Goal: Communication & Community: Connect with others

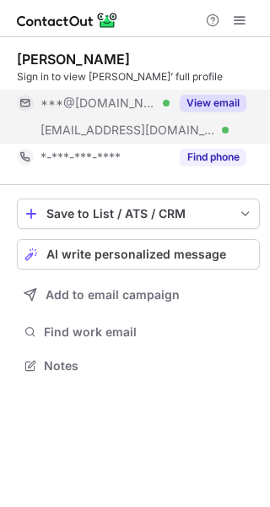
scroll to position [354, 270]
click at [233, 103] on button "View email" at bounding box center [213, 103] width 67 height 17
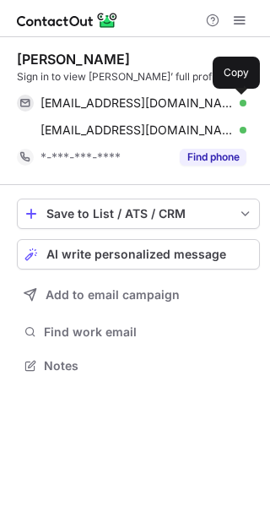
click at [233, 103] on span at bounding box center [238, 103] width 14 height 14
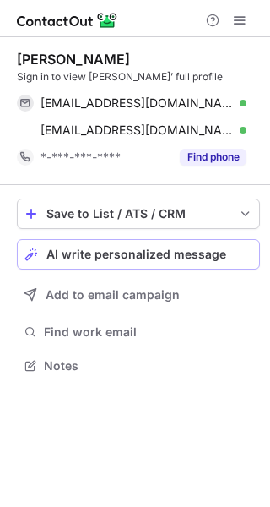
click at [225, 254] on div "AI write personalized message" at bounding box center [149, 254] width 206 height 14
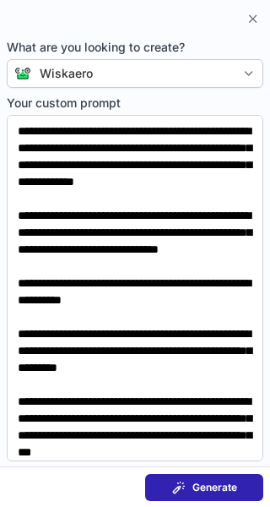
click at [214, 486] on span "Generate" at bounding box center [215, 488] width 45 height 14
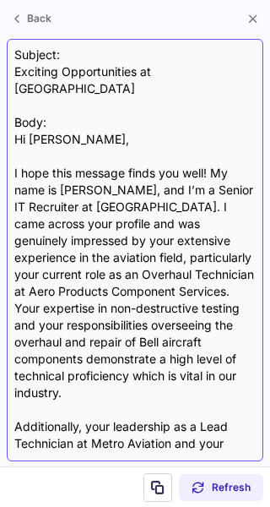
click at [95, 72] on div "Subject: Exciting Opportunities at Wiskearo Body: Hi Chris, I hope this message…" at bounding box center [135, 249] width 242 height 407
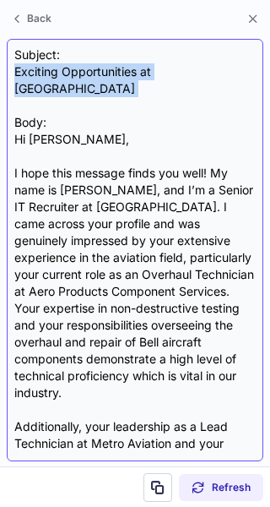
click at [95, 72] on div "Subject: Exciting Opportunities at Wiskearo Body: Hi Chris, I hope this message…" at bounding box center [135, 249] width 242 height 407
copy div "Exciting Opportunities at Wiskearo"
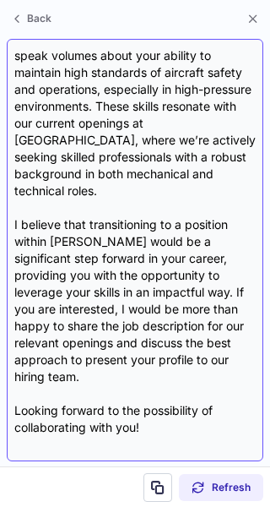
scroll to position [454, 0]
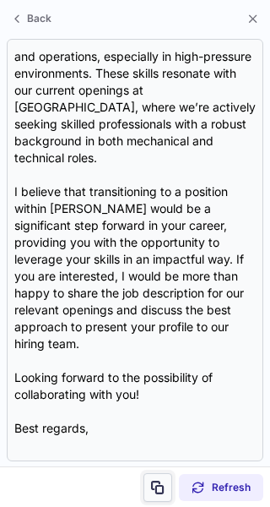
click at [160, 491] on span at bounding box center [158, 488] width 14 height 14
click at [159, 489] on span at bounding box center [158, 488] width 14 height 14
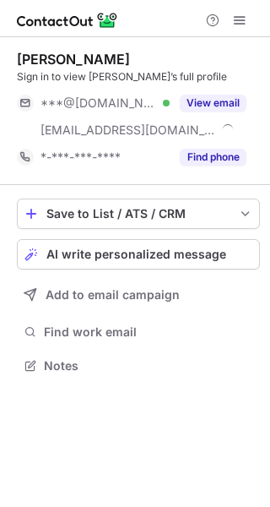
scroll to position [354, 270]
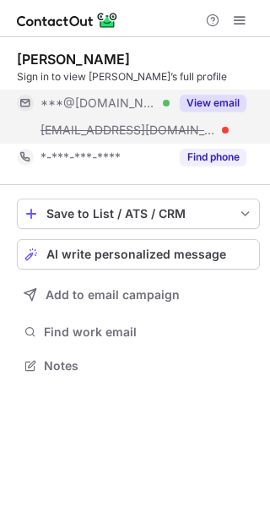
click at [204, 96] on button "View email" at bounding box center [213, 103] width 67 height 17
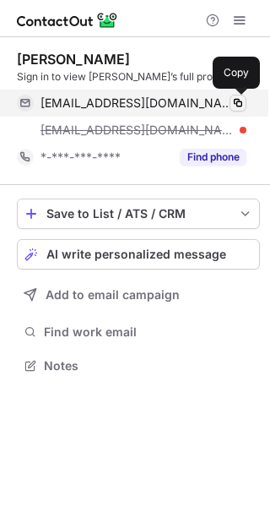
click at [238, 100] on span at bounding box center [238, 103] width 14 height 14
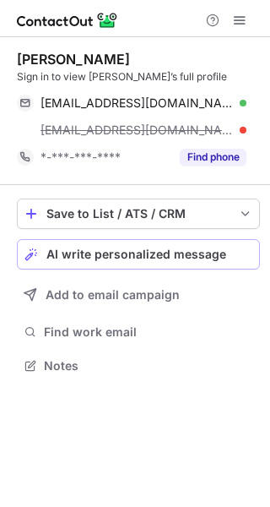
click at [213, 254] on span "AI write personalized message" at bounding box center [136, 254] width 180 height 14
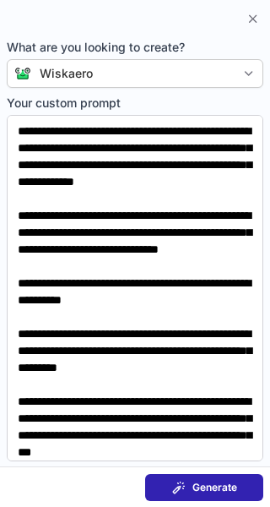
click at [217, 487] on span "Generate" at bounding box center [215, 488] width 45 height 14
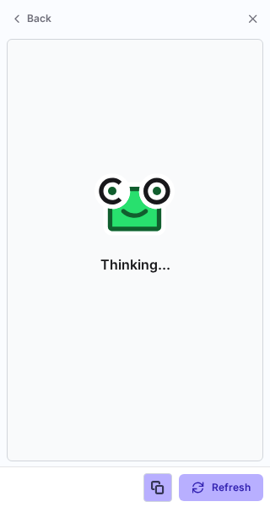
scroll to position [327, 270]
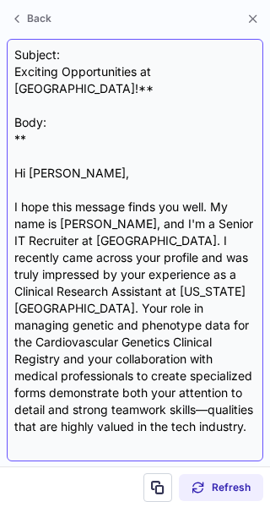
click at [170, 73] on div "Subject: Exciting Opportunities at Wiskearo!** Body: ** Hi Jade, I hope this me…" at bounding box center [135, 249] width 242 height 407
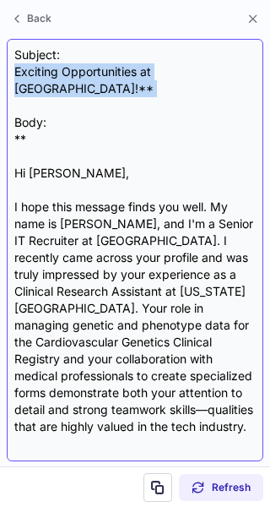
click at [170, 73] on div "Subject: Exciting Opportunities at Wiskearo!** Body: ** Hi Jade, I hope this me…" at bounding box center [135, 249] width 242 height 407
click at [210, 69] on div "Subject: Exciting Opportunities at Wiskearo!** Body: ** Hi Jade, I hope this me…" at bounding box center [135, 249] width 242 height 407
drag, startPoint x: 207, startPoint y: 69, endPoint x: 15, endPoint y: 72, distance: 191.7
click at [15, 72] on div "Subject: Exciting Opportunities at Wiskearo!** Body: ** Hi Jade, I hope this me…" at bounding box center [135, 249] width 242 height 407
copy div "Exciting Opportunities at [GEOGRAPHIC_DATA]"
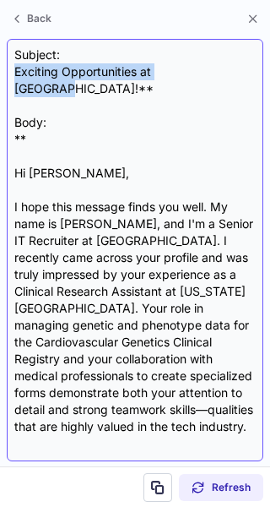
scroll to position [421, 0]
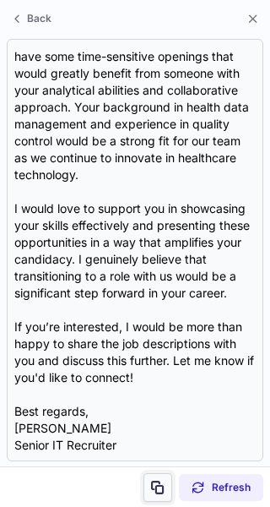
click at [161, 482] on span at bounding box center [158, 488] width 14 height 14
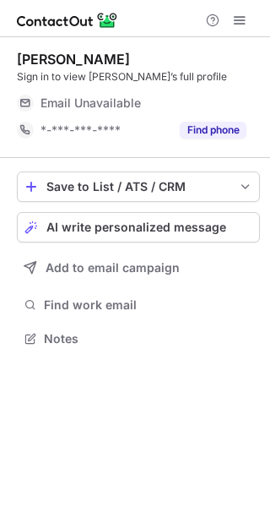
scroll to position [327, 270]
click at [217, 235] on button "AI write personalized message" at bounding box center [138, 227] width 243 height 30
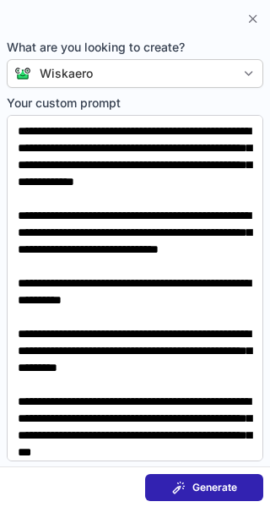
scroll to position [300, 270]
click at [186, 485] on div "Generate" at bounding box center [204, 488] width 65 height 14
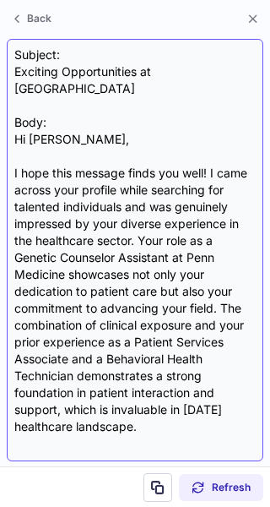
click at [100, 72] on div "Subject: Exciting Opportunities at Wiskearo Body: Hi Edwin, I hope this message…" at bounding box center [135, 249] width 242 height 407
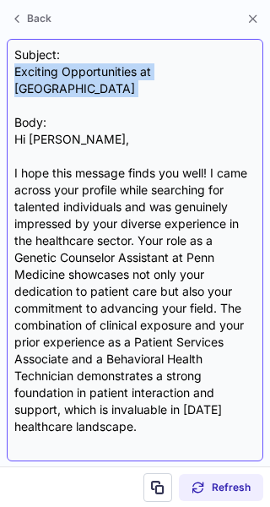
click at [100, 72] on div "Subject: Exciting Opportunities at Wiskearo Body: Hi Edwin, I hope this message…" at bounding box center [135, 249] width 242 height 407
copy div "Exciting Opportunities at Wiskearo"
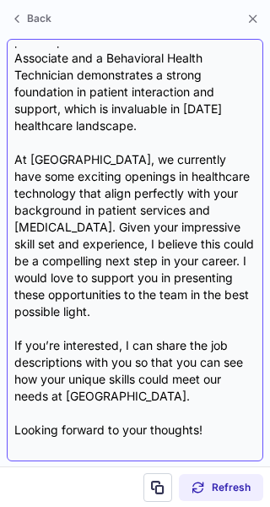
scroll to position [353, 0]
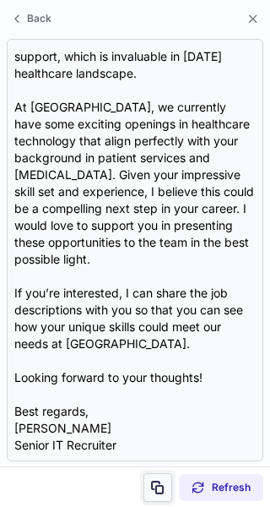
click at [168, 486] on button at bounding box center [158, 487] width 29 height 29
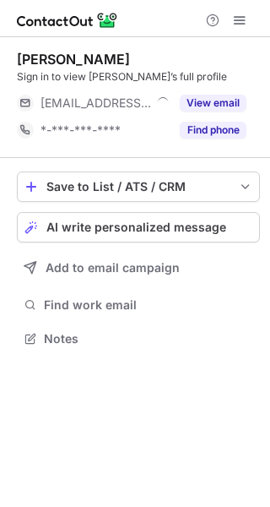
scroll to position [327, 270]
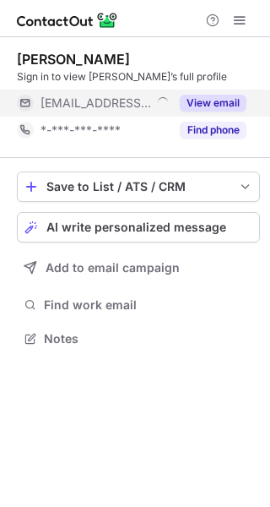
click at [220, 100] on button "View email" at bounding box center [213, 103] width 67 height 17
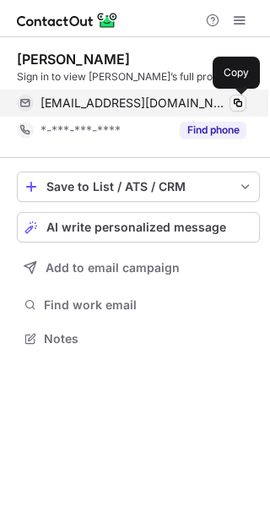
click at [233, 101] on span at bounding box center [238, 103] width 14 height 14
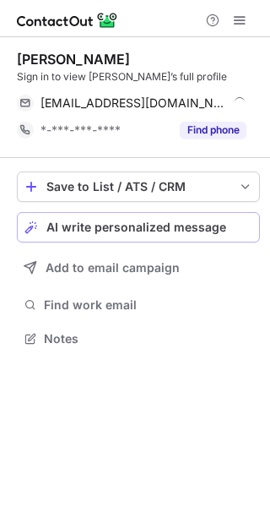
click at [216, 226] on span "AI write personalized message" at bounding box center [136, 227] width 180 height 14
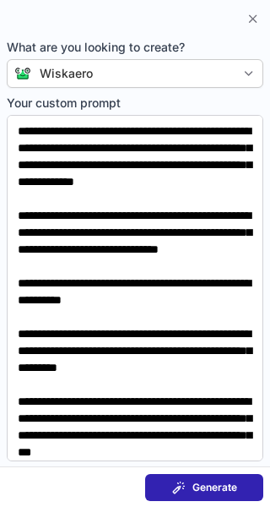
click at [218, 475] on button "Generate" at bounding box center [204, 487] width 118 height 27
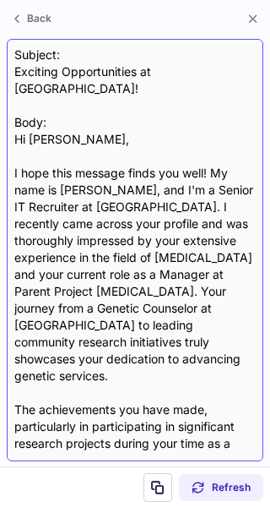
click at [184, 68] on div "Subject: Exciting Opportunities at Wiskearo! Body: Hi Kayla, I hope this messag…" at bounding box center [135, 249] width 242 height 407
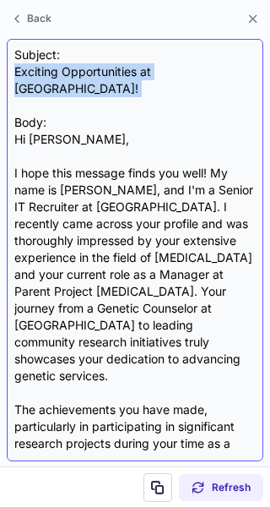
click at [184, 68] on div "Subject: Exciting Opportunities at Wiskearo! Body: Hi Kayla, I hope this messag…" at bounding box center [135, 249] width 242 height 407
copy div "Exciting Opportunities at Wiskearo!"
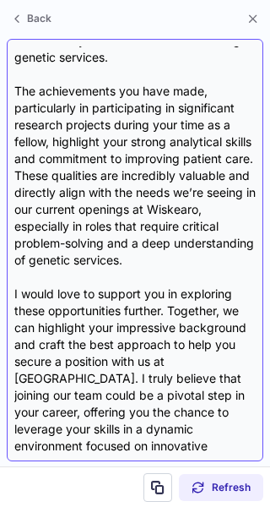
scroll to position [471, 0]
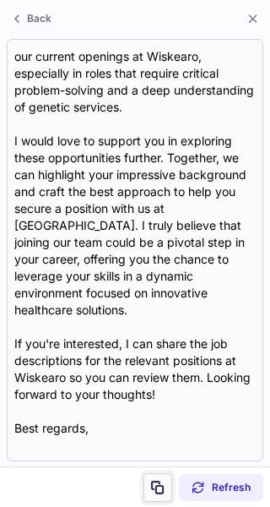
click at [155, 476] on button at bounding box center [158, 487] width 29 height 29
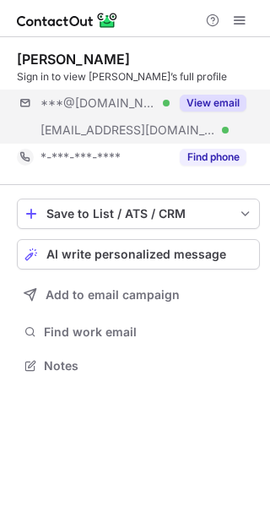
scroll to position [354, 270]
click at [208, 98] on button "View email" at bounding box center [213, 103] width 67 height 17
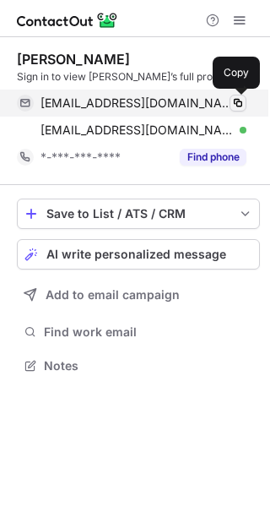
click at [240, 100] on span at bounding box center [238, 103] width 14 height 14
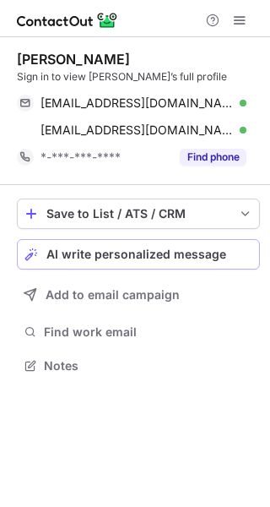
click at [214, 250] on span "AI write personalized message" at bounding box center [136, 254] width 180 height 14
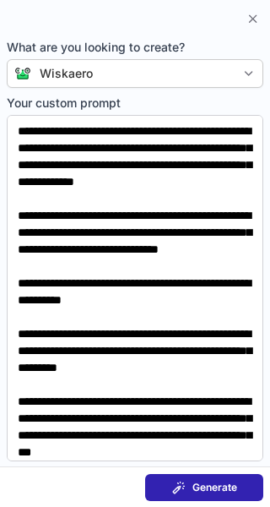
click at [233, 498] on button "Generate" at bounding box center [204, 487] width 118 height 27
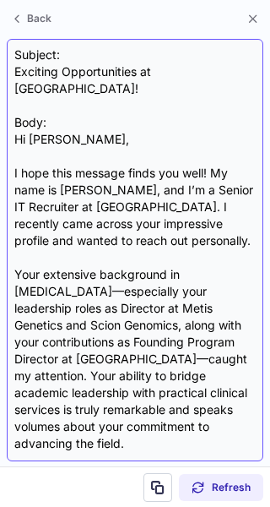
click at [75, 79] on div "Subject: Exciting Opportunities at Wiskearo! Body: Hi Adel, I hope this message…" at bounding box center [135, 249] width 242 height 407
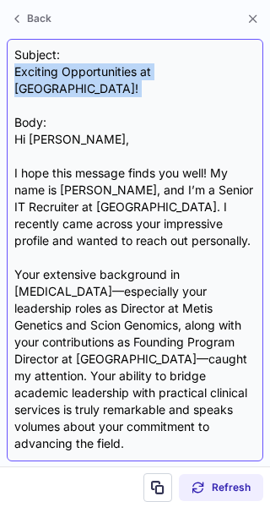
click at [75, 79] on div "Subject: Exciting Opportunities at Wiskearo! Body: Hi Adel, I hope this message…" at bounding box center [135, 249] width 242 height 407
copy div "Exciting Opportunities at Wiskearo!"
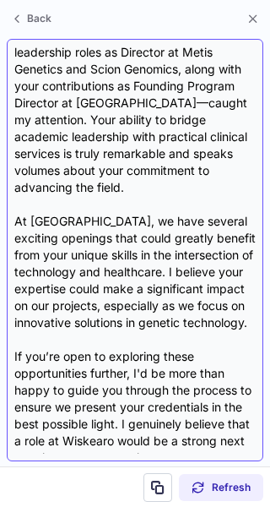
scroll to position [454, 0]
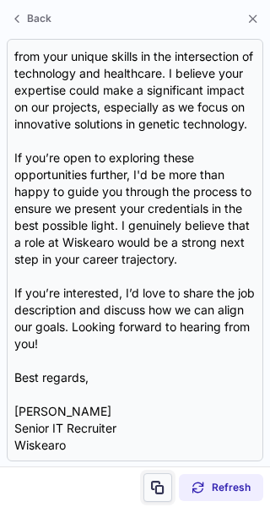
click at [160, 483] on span at bounding box center [158, 488] width 14 height 14
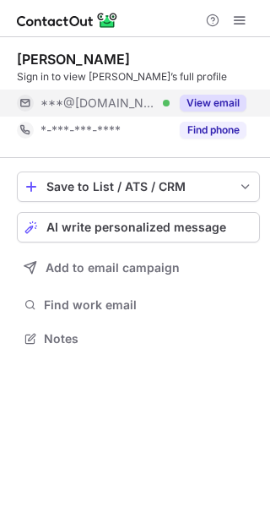
scroll to position [327, 270]
click at [209, 95] on button "View email" at bounding box center [213, 103] width 67 height 17
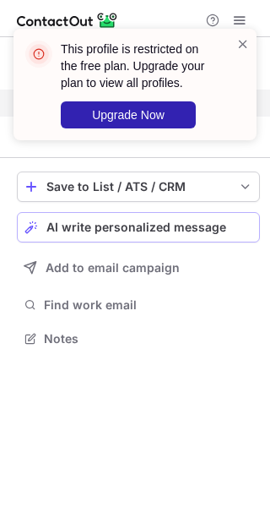
click at [185, 218] on button "AI write personalized message" at bounding box center [138, 227] width 243 height 30
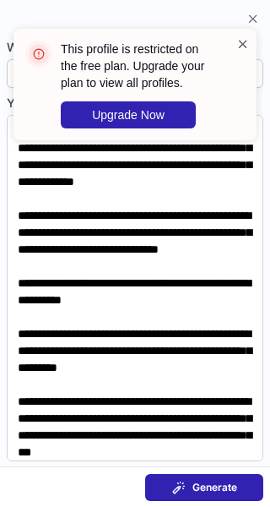
click at [242, 44] on span at bounding box center [243, 43] width 14 height 17
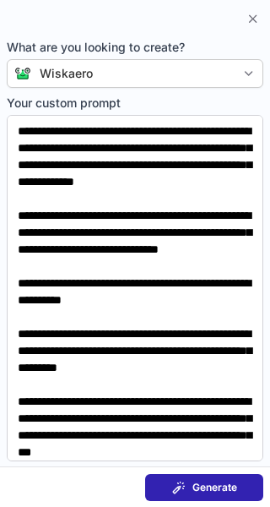
click at [204, 491] on span "Generate" at bounding box center [215, 488] width 45 height 14
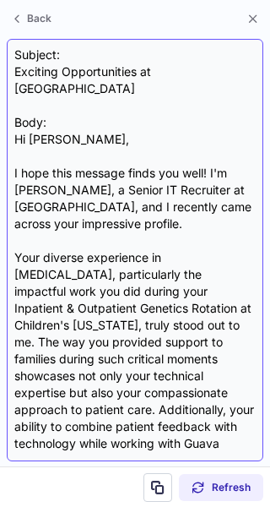
click at [92, 72] on div "Subject: Exciting Opportunities at Wiskearo Body: Hi Samantha, I hope this mess…" at bounding box center [135, 249] width 242 height 407
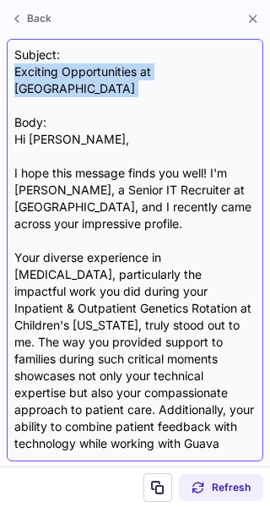
click at [92, 72] on div "Subject: Exciting Opportunities at Wiskearo Body: Hi Samantha, I hope this mess…" at bounding box center [135, 249] width 242 height 407
copy div "Exciting Opportunities at Wiskearo"
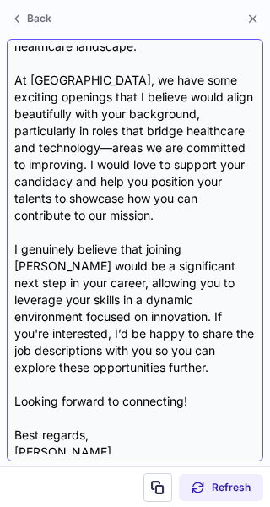
scroll to position [454, 0]
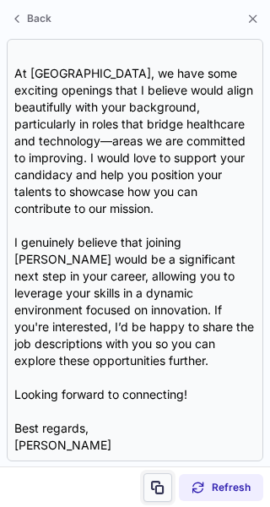
click at [151, 485] on span at bounding box center [158, 488] width 14 height 14
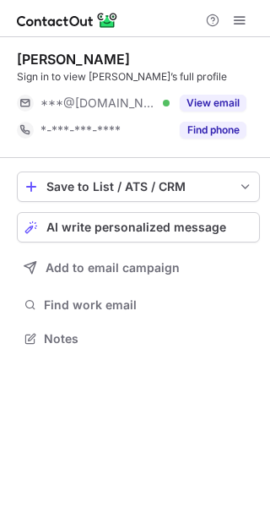
scroll to position [327, 270]
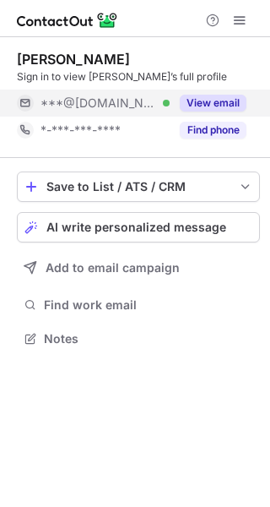
click at [219, 99] on button "View email" at bounding box center [213, 103] width 67 height 17
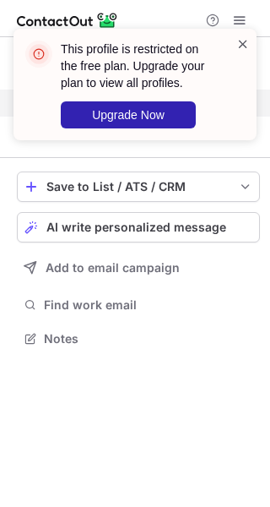
click at [247, 40] on span at bounding box center [243, 43] width 14 height 17
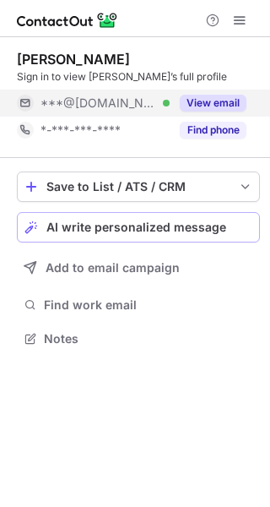
click at [201, 221] on span "AI write personalized message" at bounding box center [136, 227] width 180 height 14
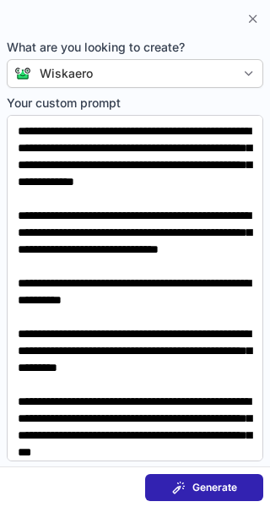
click at [239, 493] on button "Generate" at bounding box center [204, 487] width 118 height 27
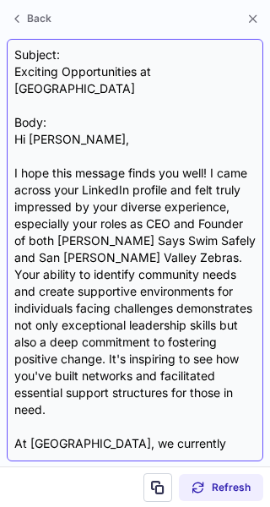
click at [117, 70] on div "Subject: Exciting Opportunities at Wiskearo Body: Hi Elana, I hope this message…" at bounding box center [135, 249] width 242 height 407
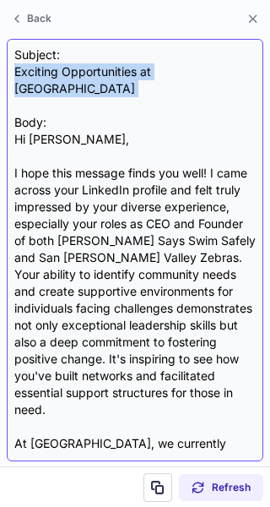
click at [117, 70] on div "Subject: Exciting Opportunities at Wiskearo Body: Hi Elana, I hope this message…" at bounding box center [135, 249] width 242 height 407
copy div "Exciting Opportunities at [GEOGRAPHIC_DATA]"
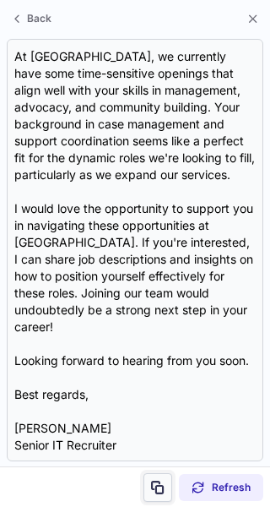
click at [163, 488] on span at bounding box center [158, 488] width 14 height 14
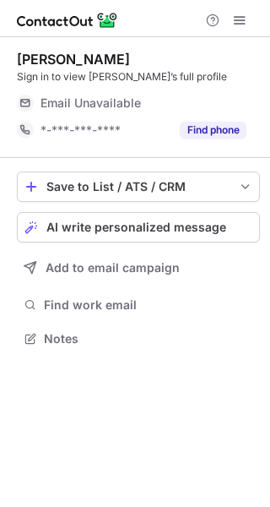
scroll to position [327, 270]
click at [182, 223] on span "AI write personalized message" at bounding box center [136, 227] width 180 height 14
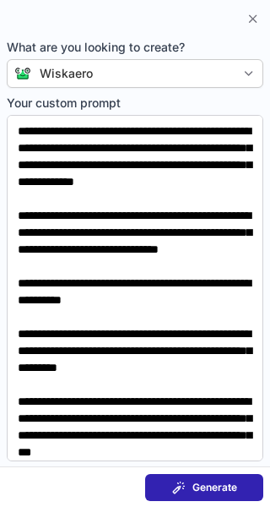
click at [194, 485] on span "Generate" at bounding box center [215, 488] width 45 height 14
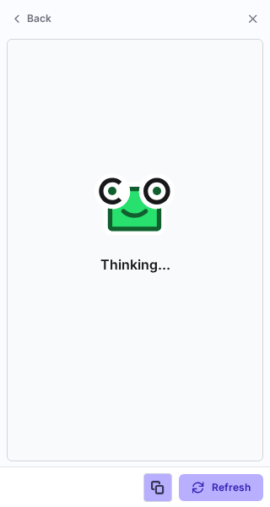
scroll to position [300, 270]
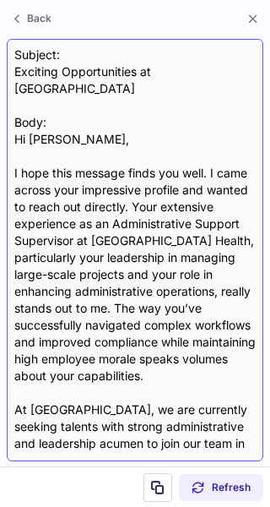
click at [128, 73] on div "Subject: Exciting Opportunities at Wiskearo Body: Hi Monique, I hope this messa…" at bounding box center [135, 249] width 242 height 407
copy div "Opportunities"
click at [128, 73] on div "Subject: Exciting Opportunities at Wiskearo Body: Hi Monique, I hope this messa…" at bounding box center [135, 249] width 242 height 407
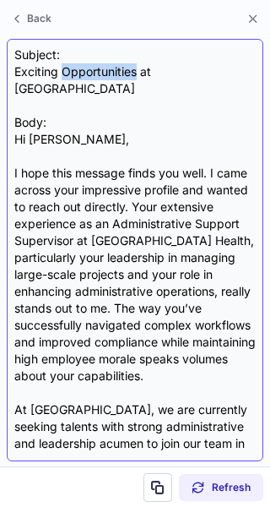
click at [128, 73] on div "Subject: Exciting Opportunities at Wiskearo Body: Hi Monique, I hope this messa…" at bounding box center [135, 249] width 242 height 407
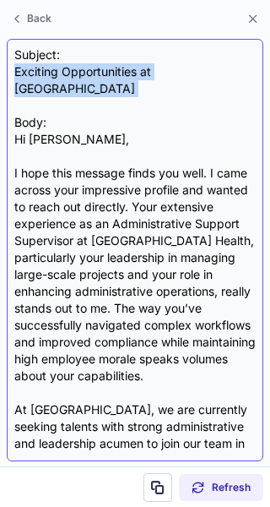
click at [128, 73] on div "Subject: Exciting Opportunities at Wiskearo Body: Hi Monique, I hope this messa…" at bounding box center [135, 249] width 242 height 407
copy div "Exciting Opportunities at Wiskearo"
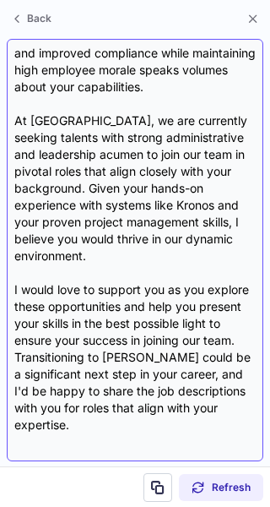
scroll to position [437, 0]
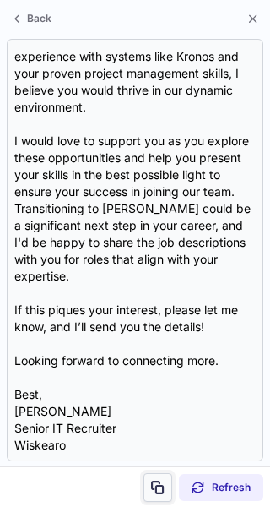
click at [155, 485] on span at bounding box center [158, 488] width 14 height 14
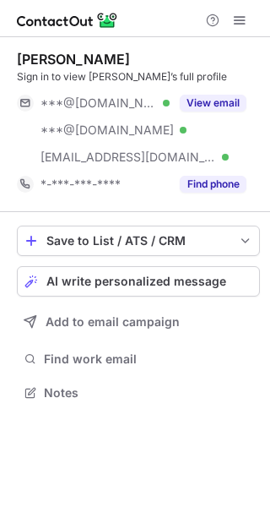
scroll to position [381, 270]
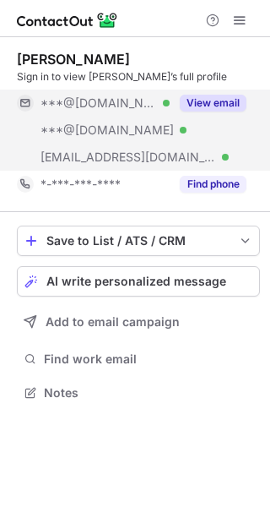
click at [225, 100] on button "View email" at bounding box center [213, 103] width 67 height 17
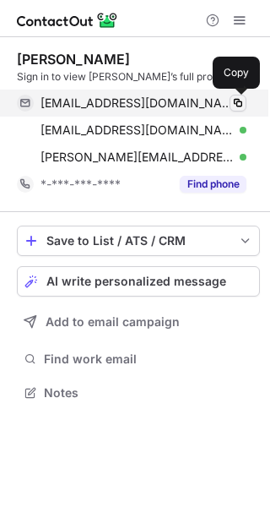
click at [242, 100] on span at bounding box center [238, 103] width 14 height 14
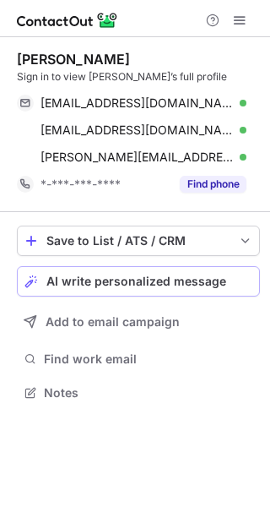
click at [226, 290] on button "AI write personalized message" at bounding box center [138, 281] width 243 height 30
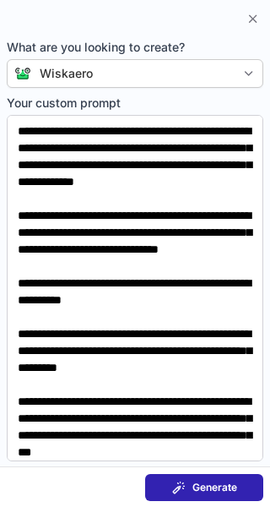
click at [227, 488] on span "Generate" at bounding box center [215, 488] width 45 height 14
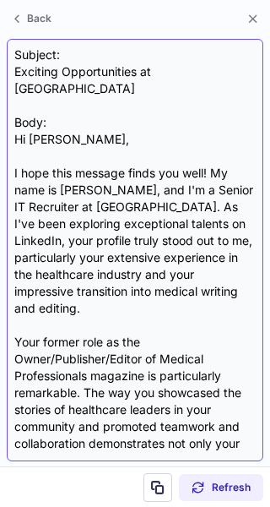
click at [178, 78] on div "Subject: Exciting Opportunities at Wiskearo Body: Hi Karen, I hope this message…" at bounding box center [135, 249] width 242 height 407
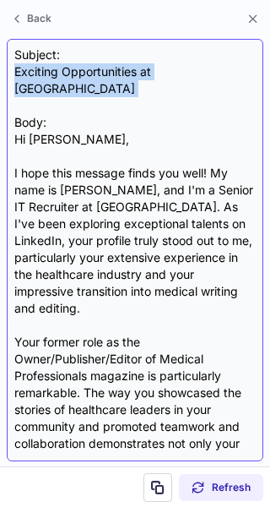
click at [178, 78] on div "Subject: Exciting Opportunities at Wiskearo Body: Hi Karen, I hope this message…" at bounding box center [135, 249] width 242 height 407
copy div "Exciting Opportunities at [GEOGRAPHIC_DATA]"
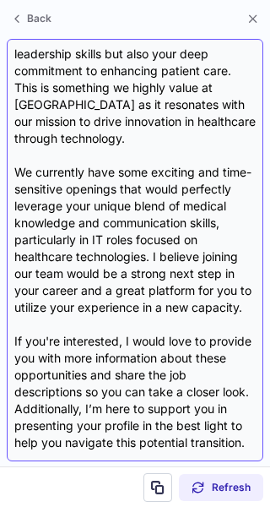
scroll to position [573, 0]
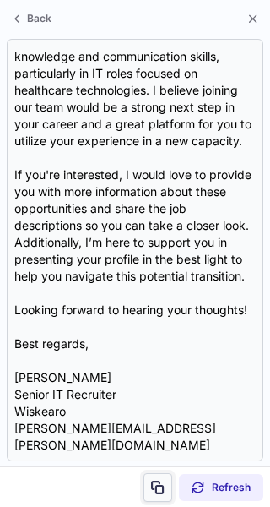
click at [162, 490] on span at bounding box center [158, 488] width 14 height 14
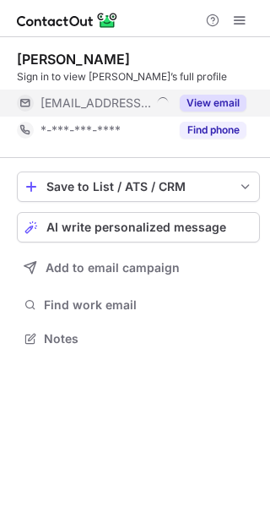
scroll to position [327, 270]
click at [235, 96] on button "View email" at bounding box center [213, 103] width 67 height 17
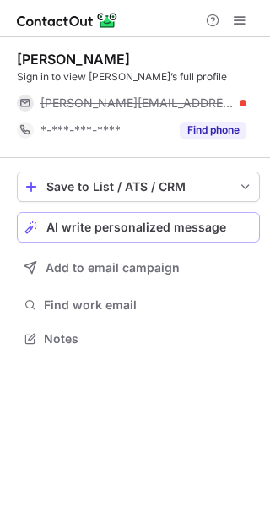
click at [214, 233] on span "AI write personalized message" at bounding box center [136, 227] width 180 height 14
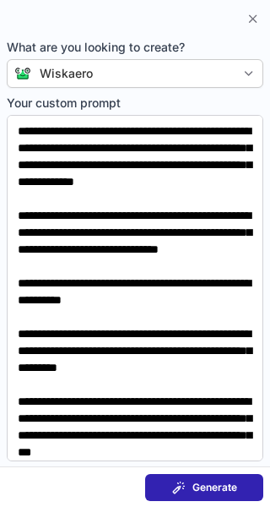
click at [225, 506] on section "Generate" at bounding box center [135, 486] width 270 height 41
click at [225, 492] on span "Generate" at bounding box center [215, 488] width 45 height 14
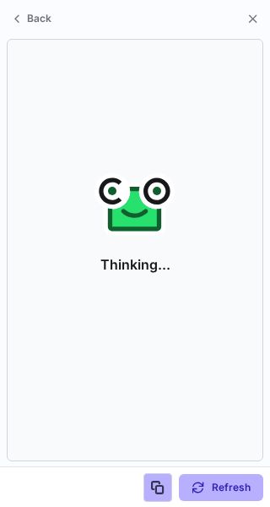
scroll to position [300, 270]
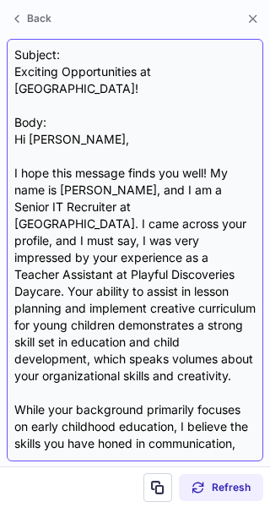
click at [97, 73] on div "Subject: Exciting Opportunities at Wiskearo! Body: Hi Brianna, I hope this mess…" at bounding box center [135, 249] width 242 height 407
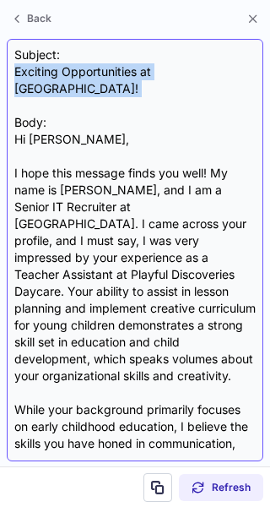
click at [97, 73] on div "Subject: Exciting Opportunities at Wiskearo! Body: Hi Brianna, I hope this mess…" at bounding box center [135, 249] width 242 height 407
copy div "Exciting Opportunities at Wiskearo!"
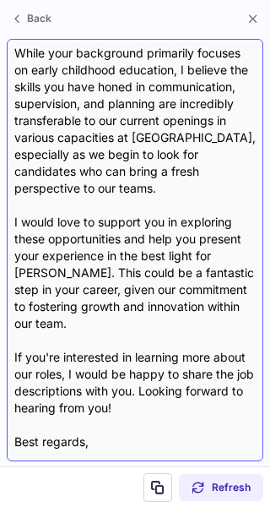
scroll to position [404, 0]
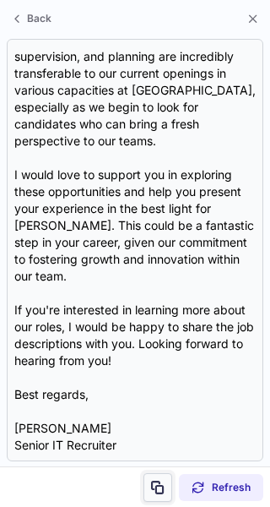
click at [160, 492] on span at bounding box center [158, 488] width 14 height 14
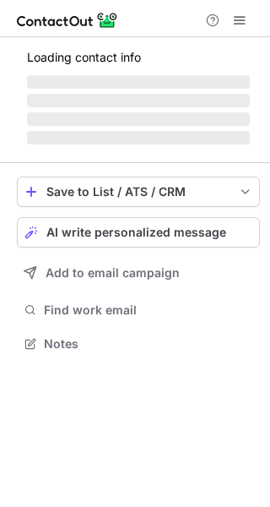
scroll to position [354, 270]
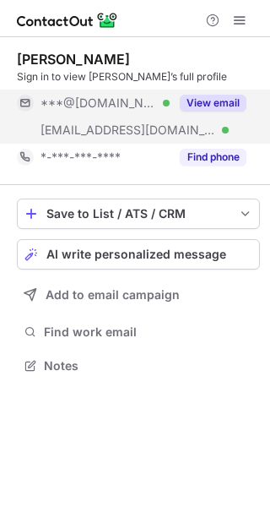
click at [232, 99] on button "View email" at bounding box center [213, 103] width 67 height 17
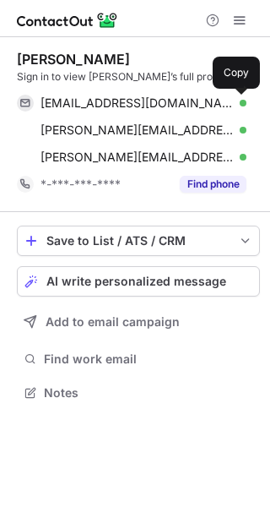
scroll to position [381, 270]
click at [232, 99] on span at bounding box center [238, 103] width 14 height 14
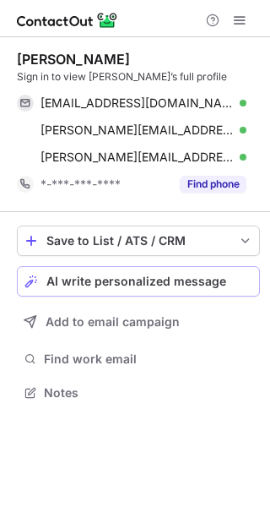
click at [178, 285] on span "AI write personalized message" at bounding box center [136, 281] width 180 height 14
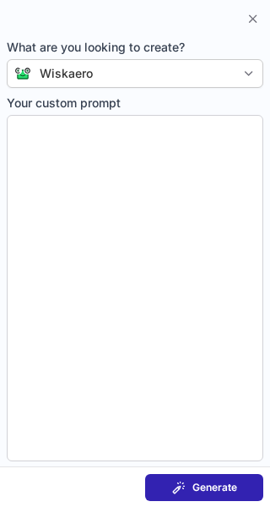
type textarea "**********"
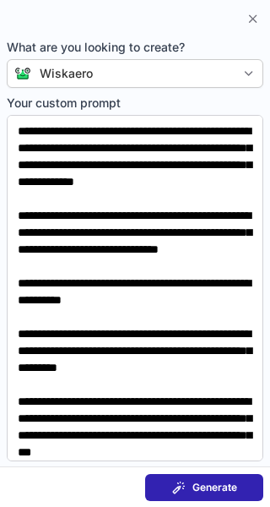
click at [262, 483] on button "Generate" at bounding box center [204, 487] width 118 height 27
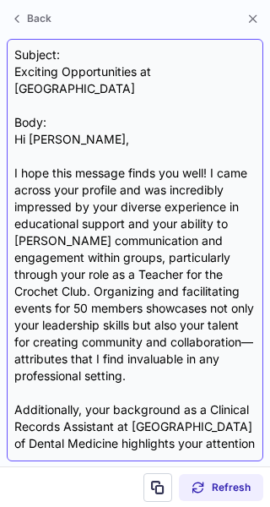
click at [104, 73] on div "Subject: Exciting Opportunities at Wiskearo Body: Hi [PERSON_NAME], I hope this…" at bounding box center [135, 249] width 242 height 407
click at [104, 73] on div "Subject: Exciting Opportunities at Wiskearo Body: Hi Elaine, I hope this messag…" at bounding box center [135, 249] width 242 height 407
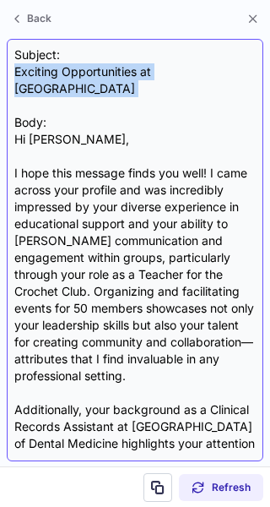
click at [104, 73] on div "Subject: Exciting Opportunities at Wiskearo Body: Hi Elaine, I hope this messag…" at bounding box center [135, 249] width 242 height 407
copy div "Exciting Opportunities at Wiskearo"
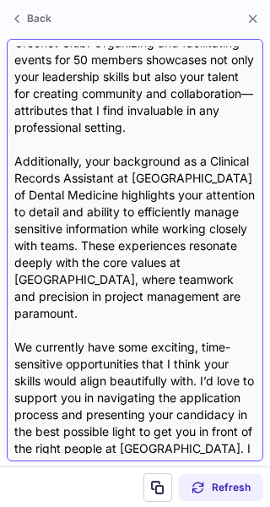
scroll to position [437, 0]
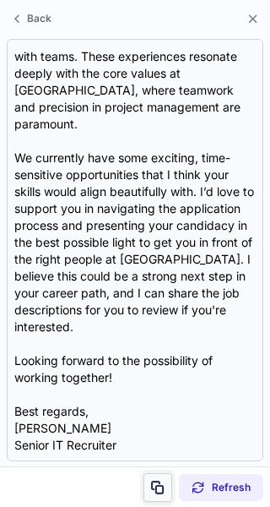
click at [157, 488] on span at bounding box center [158, 488] width 14 height 14
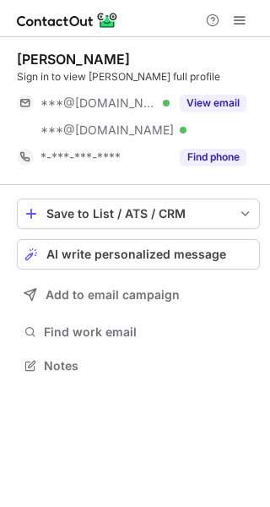
scroll to position [354, 270]
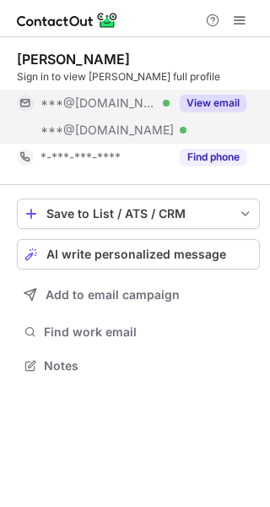
click at [215, 106] on button "View email" at bounding box center [213, 103] width 67 height 17
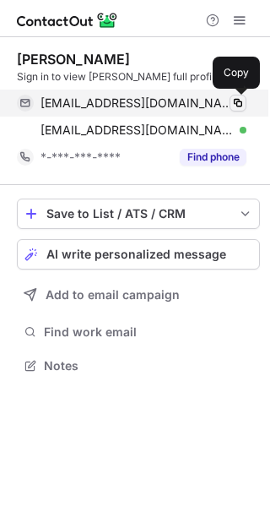
click at [243, 97] on span at bounding box center [238, 103] width 14 height 14
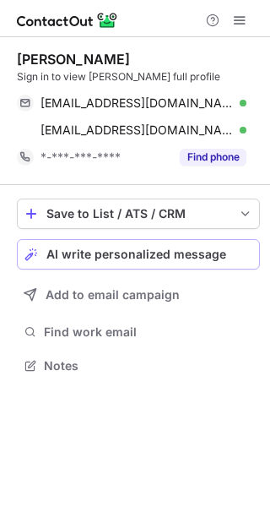
click at [196, 247] on span "AI write personalized message" at bounding box center [136, 254] width 180 height 14
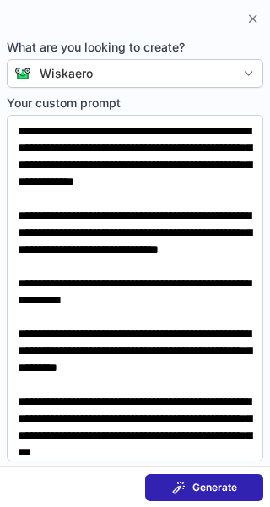
click at [199, 481] on span "Generate" at bounding box center [215, 488] width 45 height 14
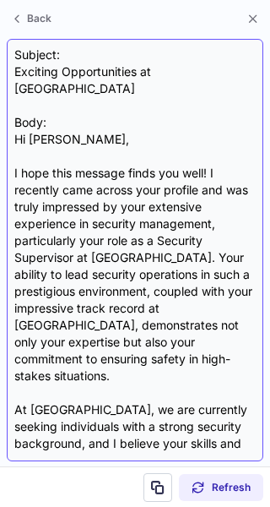
click at [80, 71] on div "Subject: Exciting Opportunities at Wiskearo Body: Hi [PERSON_NAME], I hope this…" at bounding box center [135, 249] width 242 height 407
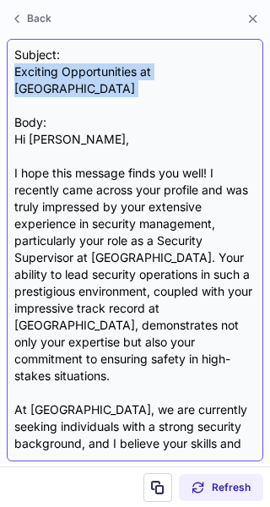
click at [80, 71] on div "Subject: Exciting Opportunities at Wiskearo Body: Hi [PERSON_NAME], I hope this…" at bounding box center [135, 249] width 242 height 407
copy div "Exciting Opportunities at [GEOGRAPHIC_DATA]"
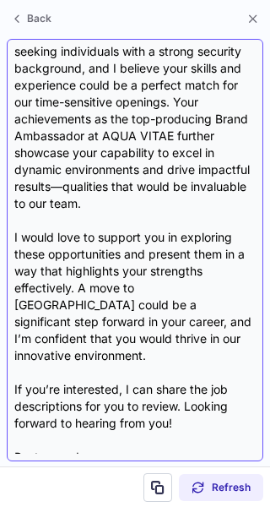
scroll to position [421, 0]
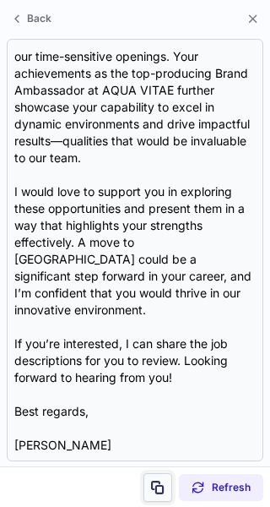
click at [163, 476] on button at bounding box center [158, 487] width 29 height 29
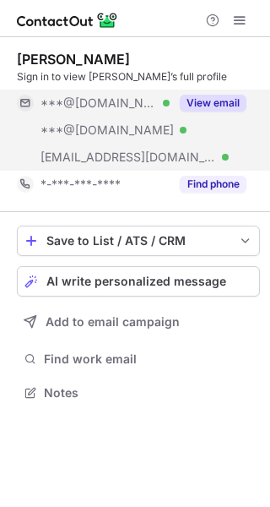
scroll to position [381, 270]
click at [235, 103] on button "View email" at bounding box center [213, 103] width 67 height 17
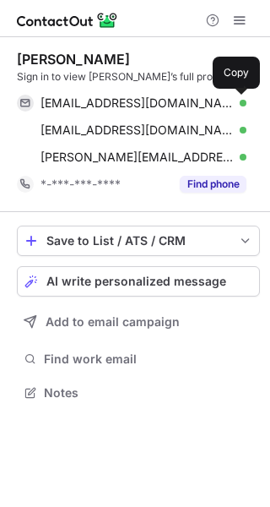
click at [235, 103] on span at bounding box center [238, 103] width 14 height 14
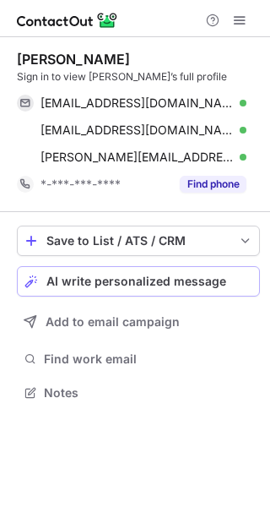
click at [203, 268] on button "AI write personalized message" at bounding box center [138, 281] width 243 height 30
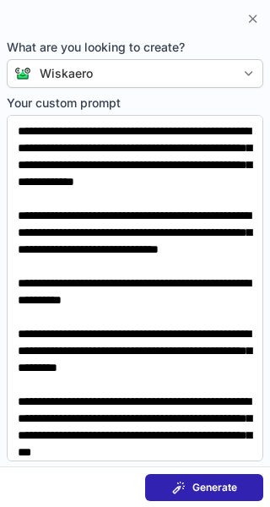
click at [171, 492] on button "Generate" at bounding box center [204, 487] width 118 height 27
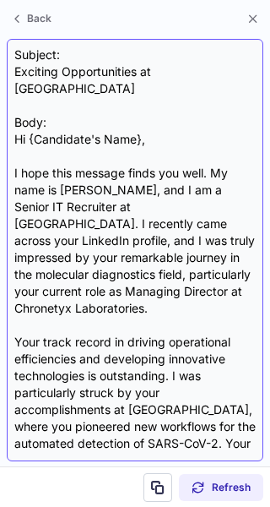
click at [133, 68] on div "Subject: Exciting Opportunities at Wiskearo Body: Hi {Candidate's Name}, I hope…" at bounding box center [135, 249] width 242 height 407
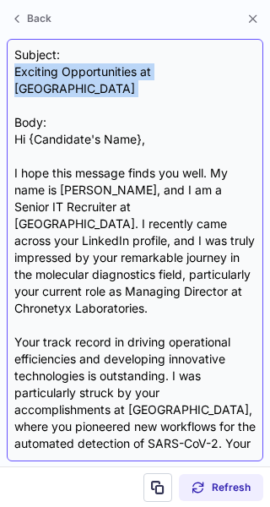
click at [133, 68] on div "Subject: Exciting Opportunities at Wiskearo Body: Hi {Candidate's Name}, I hope…" at bounding box center [135, 249] width 242 height 407
copy div "Exciting Opportunities at Wiskearo"
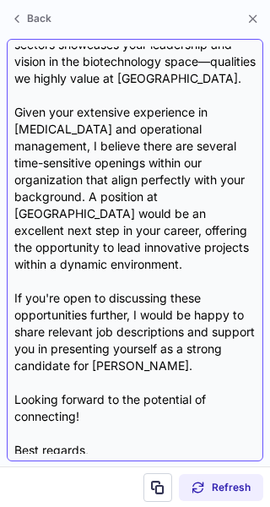
scroll to position [471, 0]
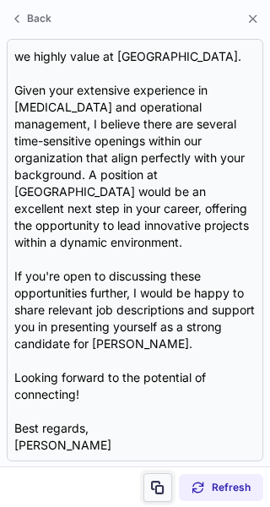
click at [151, 481] on span at bounding box center [158, 488] width 14 height 14
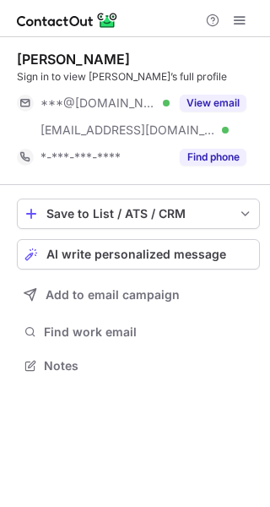
scroll to position [354, 270]
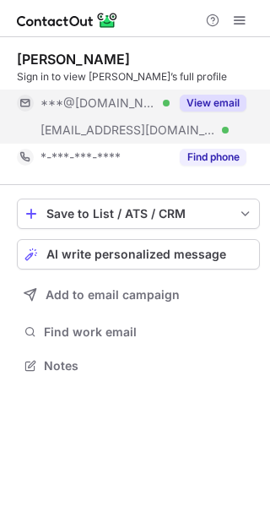
click at [229, 95] on button "View email" at bounding box center [213, 103] width 67 height 17
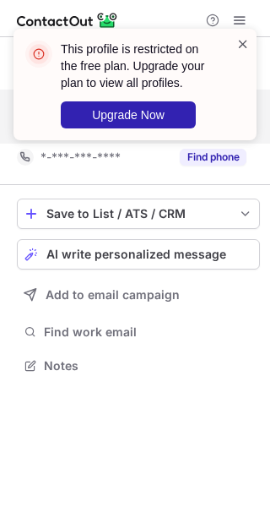
click at [242, 39] on span at bounding box center [243, 43] width 14 height 17
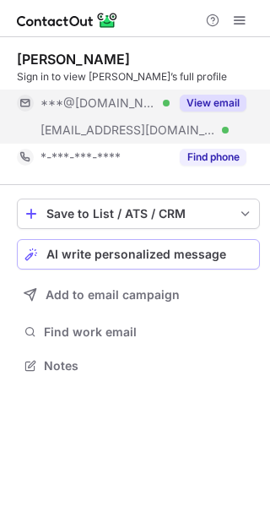
click at [206, 244] on button "AI write personalized message" at bounding box center [138, 254] width 243 height 30
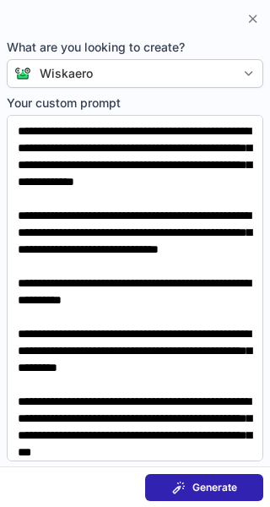
click at [198, 483] on span "Generate" at bounding box center [215, 488] width 45 height 14
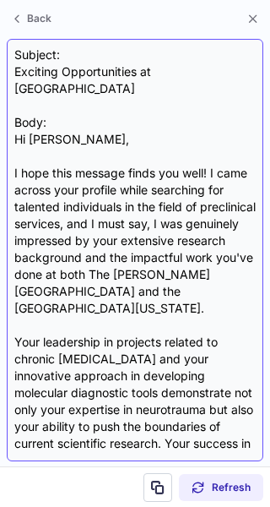
click at [145, 71] on div "Subject: Exciting Opportunities at Wiskearo Body: Hi [PERSON_NAME], I hope this…" at bounding box center [135, 249] width 242 height 407
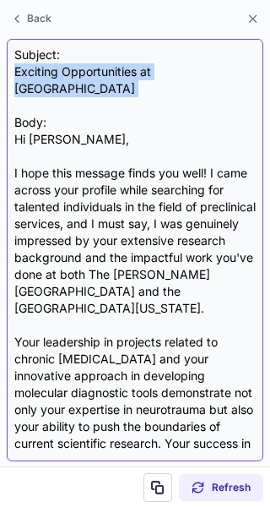
click at [145, 71] on div "Subject: Exciting Opportunities at Wiskearo Body: Hi [PERSON_NAME], I hope this…" at bounding box center [135, 249] width 242 height 407
copy div "Exciting Opportunities at [GEOGRAPHIC_DATA]"
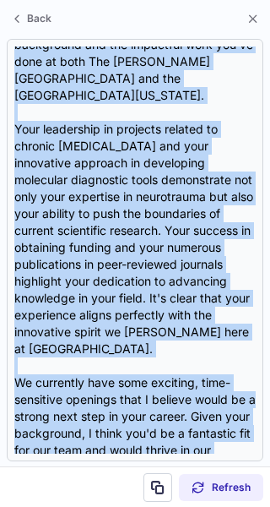
scroll to position [0, 0]
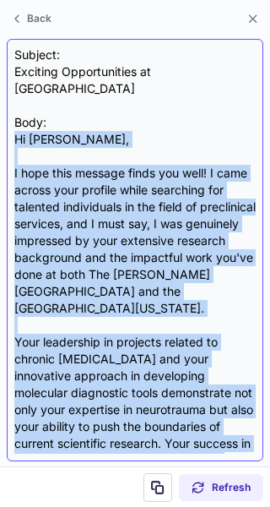
drag, startPoint x: 68, startPoint y: 413, endPoint x: 14, endPoint y: 128, distance: 290.5
click at [14, 128] on div "Subject: Exciting Opportunities at Wiskearo Body: Hi [PERSON_NAME], I hope this…" at bounding box center [135, 250] width 257 height 422
copy div "Hi [PERSON_NAME], I hope this message finds you well! I came across your profil…"
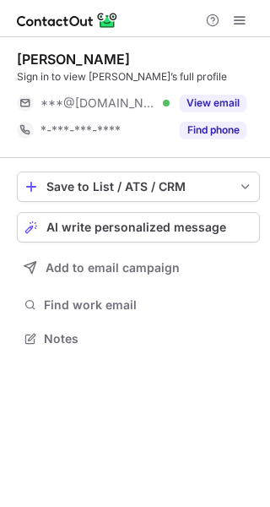
scroll to position [327, 270]
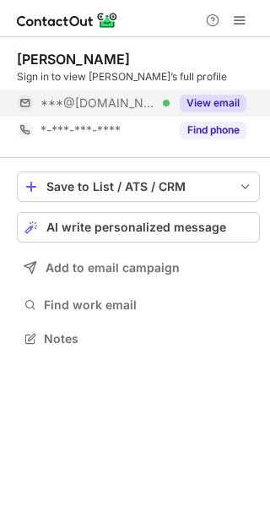
click at [230, 98] on button "View email" at bounding box center [213, 103] width 67 height 17
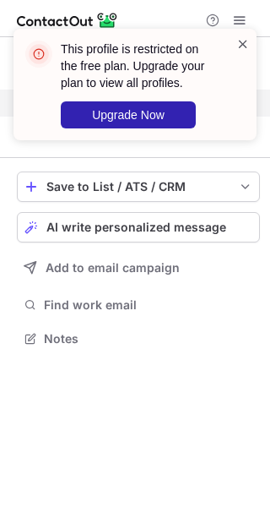
click at [241, 47] on span at bounding box center [243, 43] width 14 height 17
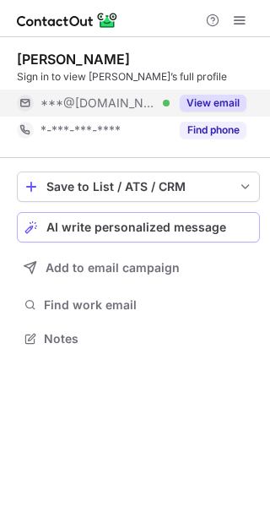
click at [204, 221] on span "AI write personalized message" at bounding box center [136, 227] width 180 height 14
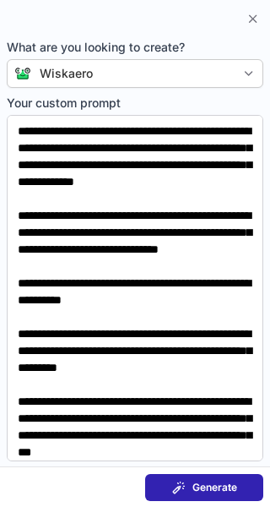
click at [220, 483] on span "Generate" at bounding box center [215, 488] width 45 height 14
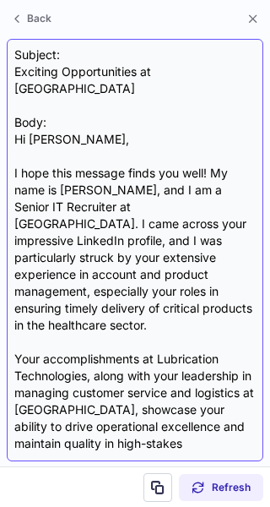
click at [124, 73] on div "Subject: Exciting Opportunities at Wiskearo Body: Hi Monica, I hope this messag…" at bounding box center [135, 249] width 242 height 407
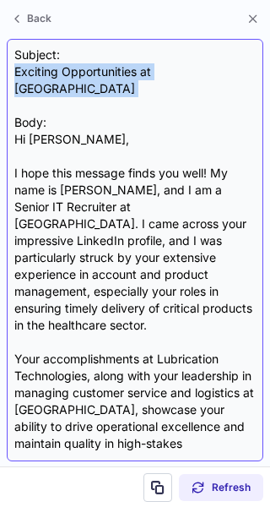
click at [124, 73] on div "Subject: Exciting Opportunities at Wiskearo Body: Hi Monica, I hope this messag…" at bounding box center [135, 249] width 242 height 407
copy div "Exciting Opportunities at Wiskearo"
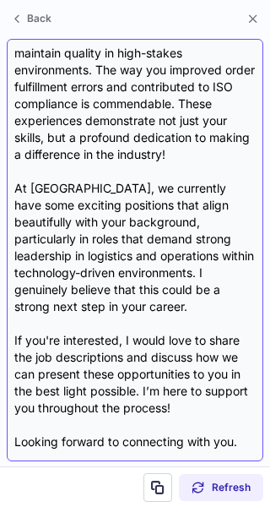
scroll to position [437, 0]
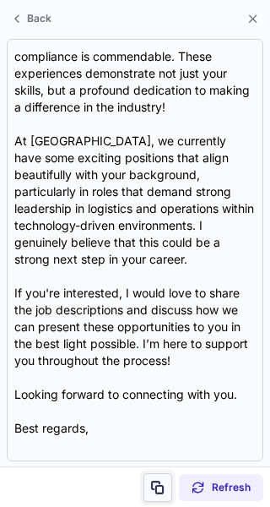
click at [160, 481] on span at bounding box center [158, 488] width 14 height 14
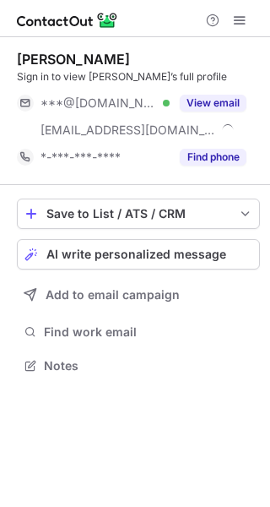
scroll to position [354, 270]
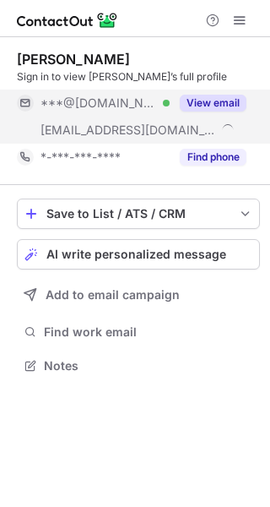
click at [237, 107] on button "View email" at bounding box center [213, 103] width 67 height 17
click at [237, 107] on div "***@gmail.com" at bounding box center [144, 102] width 206 height 15
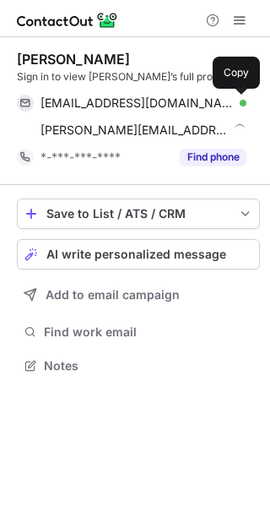
click at [237, 107] on span at bounding box center [238, 103] width 14 height 14
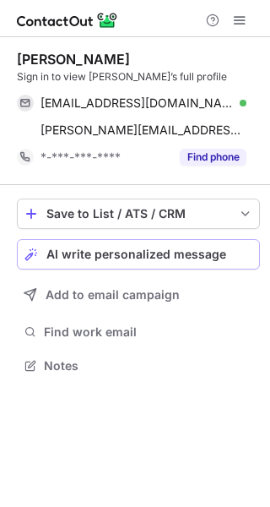
click at [209, 244] on button "AI write personalized message" at bounding box center [138, 254] width 243 height 30
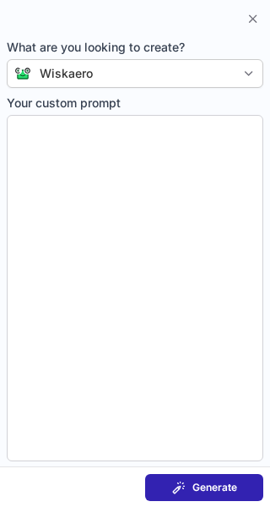
type textarea "**********"
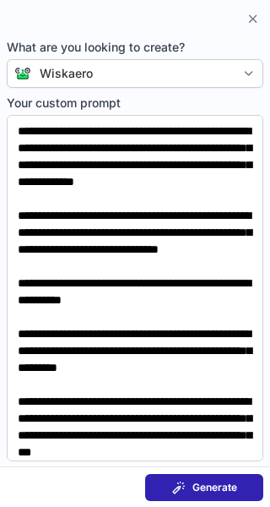
click at [193, 481] on span "Generate" at bounding box center [215, 488] width 45 height 14
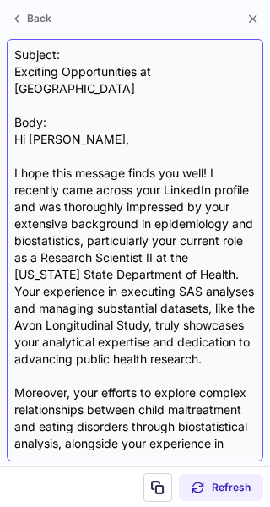
click at [84, 73] on div "Subject: Exciting Opportunities at Wiskearo Body: Hi Laura, I hope this message…" at bounding box center [135, 249] width 242 height 407
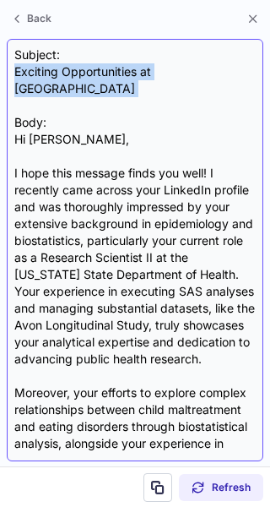
click at [84, 73] on div "Subject: Exciting Opportunities at Wiskearo Body: Hi Laura, I hope this message…" at bounding box center [135, 249] width 242 height 407
copy div "Exciting Opportunities at Wiskearo"
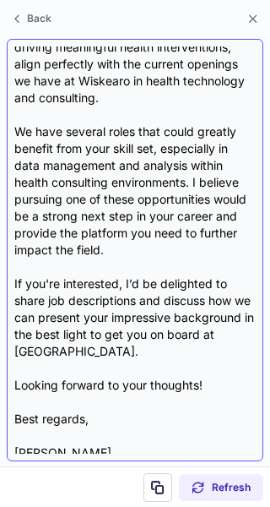
scroll to position [556, 0]
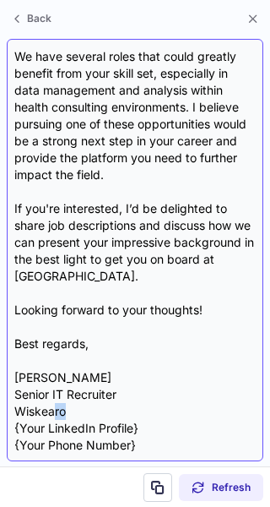
drag, startPoint x: 57, startPoint y: 417, endPoint x: 78, endPoint y: 419, distance: 21.2
click at [78, 419] on div "Subject: Exciting Opportunities at Wiskearo Body: Hi Laura, I hope this message…" at bounding box center [135, 249] width 242 height 407
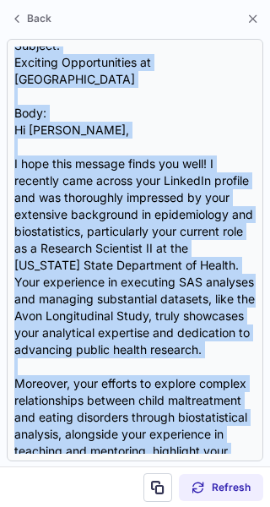
scroll to position [0, 0]
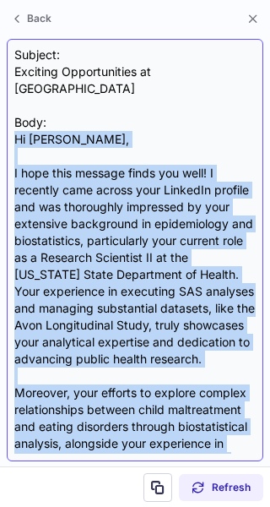
drag, startPoint x: 78, startPoint y: 419, endPoint x: 19, endPoint y: 122, distance: 303.1
click at [19, 122] on div "Subject: Exciting Opportunities at Wiskearo Body: Hi Laura, I hope this message…" at bounding box center [135, 249] width 242 height 407
copy div "Hi Laura, I hope this message finds you well! I recently came across your Linke…"
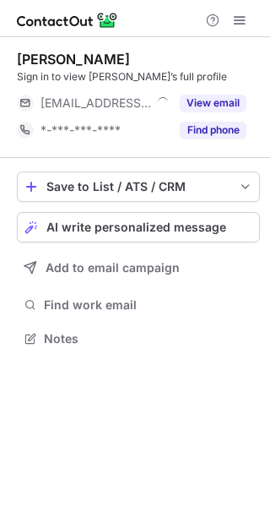
scroll to position [327, 270]
click at [173, 233] on span "AI write personalized message" at bounding box center [136, 227] width 180 height 14
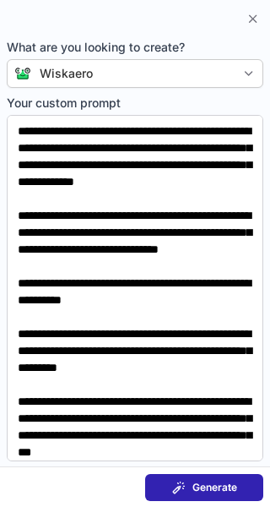
scroll to position [300, 270]
click at [193, 487] on span "Generate" at bounding box center [215, 488] width 45 height 14
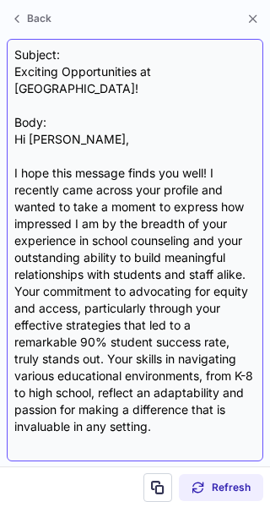
click at [176, 74] on div "Subject: Exciting Opportunities at Wiskearo! Body: Hi Drew, I hope this message…" at bounding box center [135, 249] width 242 height 407
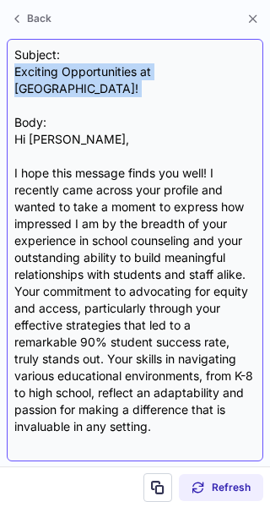
click at [176, 74] on div "Subject: Exciting Opportunities at Wiskearo! Body: Hi Drew, I hope this message…" at bounding box center [135, 249] width 242 height 407
copy div "Exciting Opportunities at Wiskearo!"
click at [176, 74] on div "Subject: Exciting Opportunities at Wiskearo! Body: Hi Drew, I hope this message…" at bounding box center [135, 249] width 242 height 407
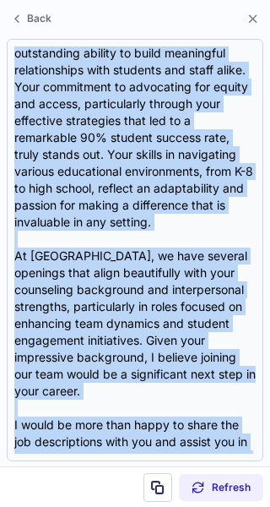
scroll to position [0, 0]
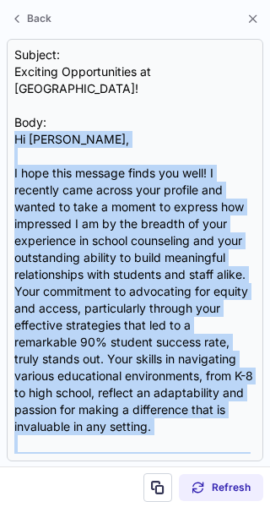
drag, startPoint x: 62, startPoint y: 415, endPoint x: 1, endPoint y: 121, distance: 300.1
click at [1, 121] on section "Subject: Exciting Opportunities at Wiskearo! Body: Hi Drew, I hope this message…" at bounding box center [135, 250] width 270 height 432
copy div "Hi Drew, I hope this message finds you well! I recently came across your profil…"
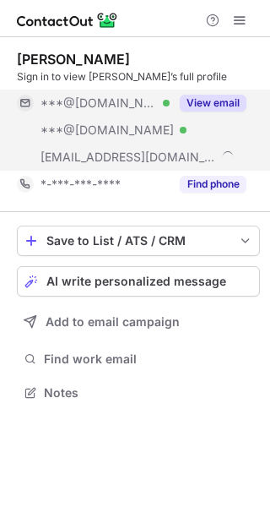
scroll to position [381, 270]
click at [236, 99] on button "View email" at bounding box center [213, 103] width 67 height 17
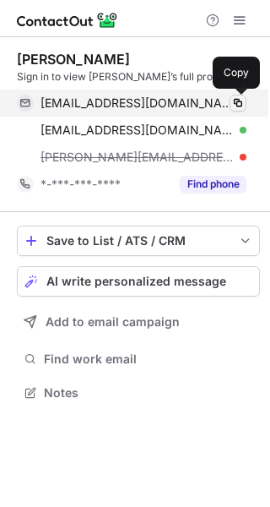
click at [237, 101] on span at bounding box center [238, 103] width 14 height 14
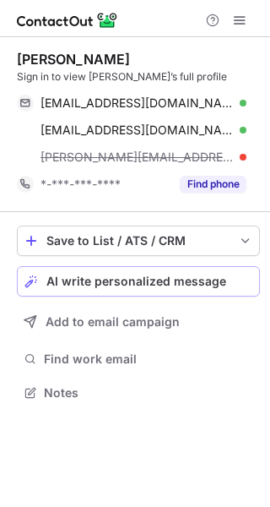
click at [202, 287] on span "AI write personalized message" at bounding box center [136, 281] width 180 height 14
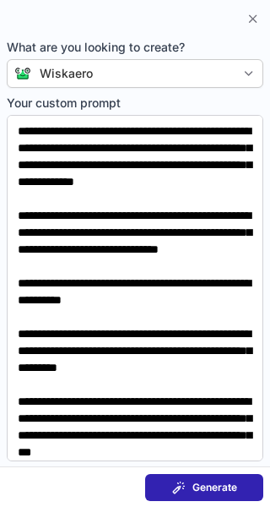
click at [202, 287] on body "Jim Bischofberger Sign in to view Jim G.’s full profile jbischofberger@gmail.co…" at bounding box center [135, 253] width 270 height 507
click at [194, 493] on span "Generate" at bounding box center [215, 488] width 45 height 14
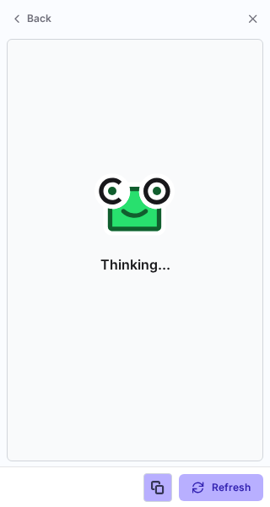
scroll to position [354, 270]
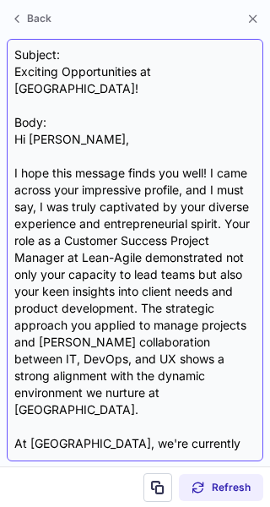
click at [66, 76] on div "Subject: Exciting Opportunities at Wiskearo! Body: Hi Jim, I hope this message …" at bounding box center [135, 249] width 242 height 407
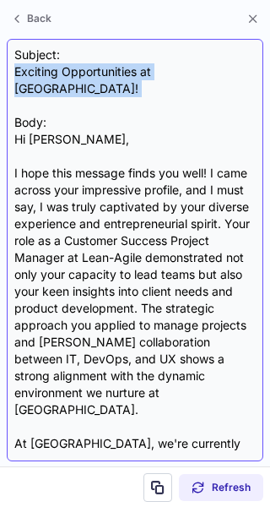
click at [66, 76] on div "Subject: Exciting Opportunities at Wiskearo! Body: Hi Jim, I hope this message …" at bounding box center [135, 249] width 242 height 407
copy div "Exciting Opportunities at Wiskearo!"
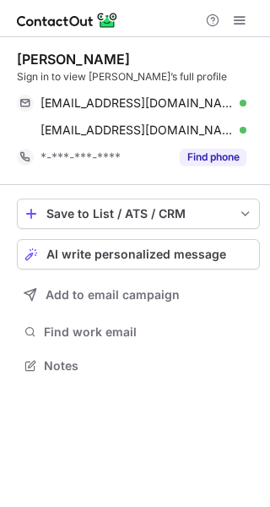
scroll to position [354, 270]
click at [122, 253] on span "AI write personalized message" at bounding box center [136, 254] width 180 height 14
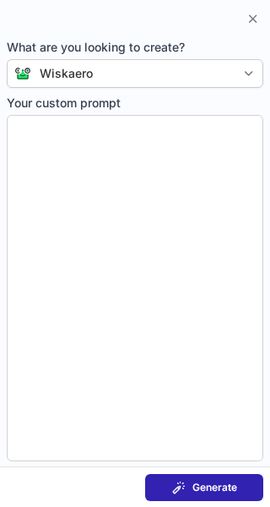
type textarea "**********"
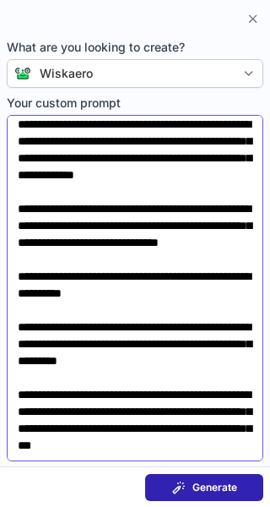
scroll to position [74, 0]
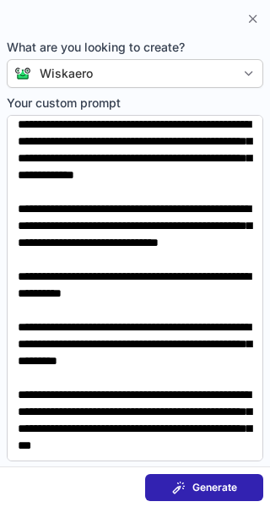
click at [186, 489] on div "Generate" at bounding box center [204, 488] width 65 height 14
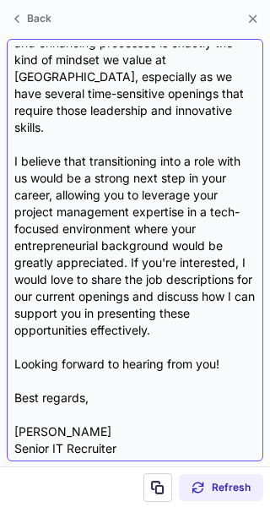
scroll to position [437, 0]
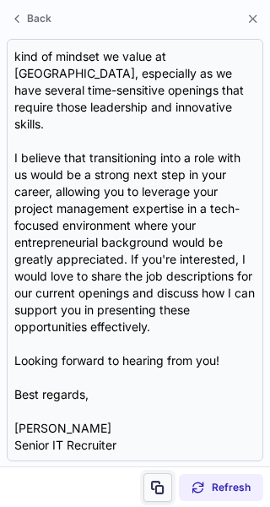
click at [164, 497] on button at bounding box center [158, 487] width 29 height 29
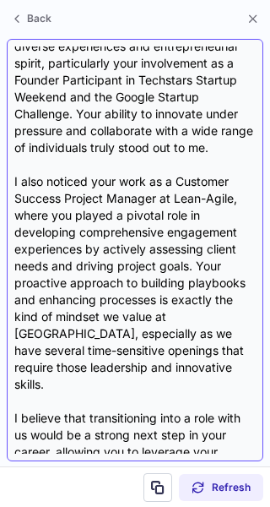
scroll to position [174, 0]
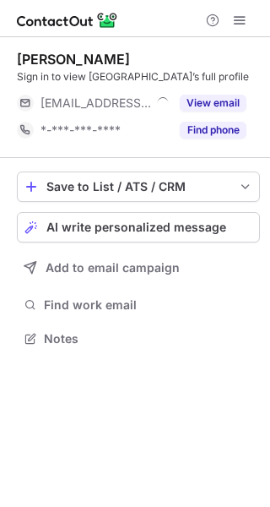
scroll to position [327, 270]
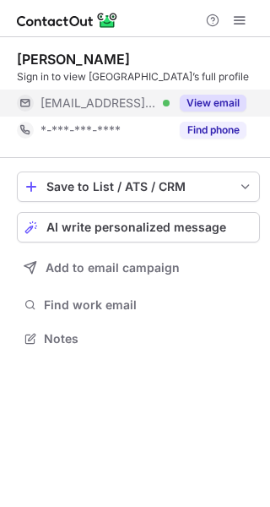
click at [220, 100] on button "View email" at bounding box center [213, 103] width 67 height 17
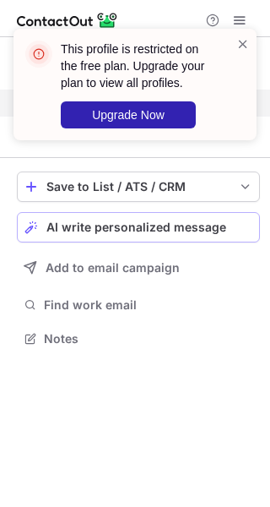
click at [237, 231] on div "AI write personalized message" at bounding box center [149, 227] width 206 height 14
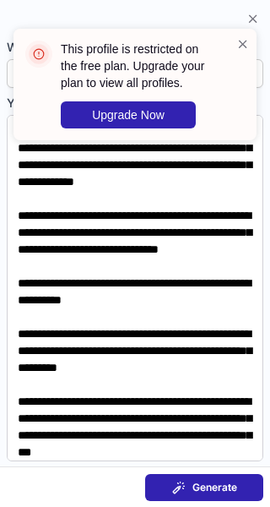
click at [225, 470] on section "Generate" at bounding box center [135, 486] width 270 height 41
click at [200, 477] on button "Generate" at bounding box center [204, 487] width 118 height 27
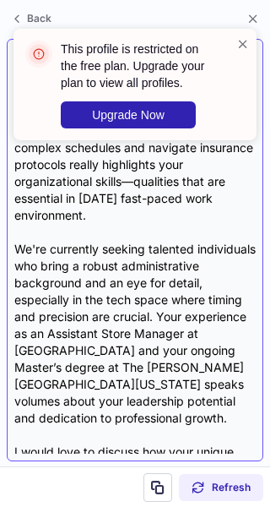
scroll to position [161, 0]
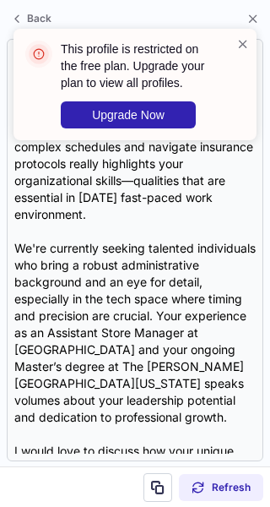
click at [253, 57] on div "This profile is restricted on the free plan. Upgrade your plan to view all prof…" at bounding box center [135, 84] width 243 height 111
click at [251, 52] on div "This profile is restricted on the free plan. Upgrade your plan to view all prof…" at bounding box center [135, 84] width 243 height 111
click at [247, 43] on span at bounding box center [243, 43] width 14 height 17
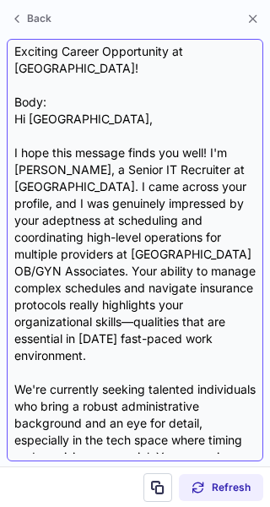
scroll to position [0, 0]
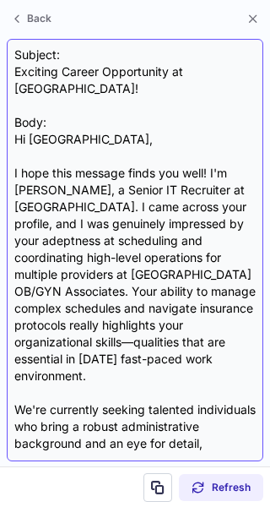
click at [142, 75] on div "Subject: Exciting Career Opportunity at [GEOGRAPHIC_DATA]! Body: Hi [PERSON_NAM…" at bounding box center [135, 249] width 242 height 407
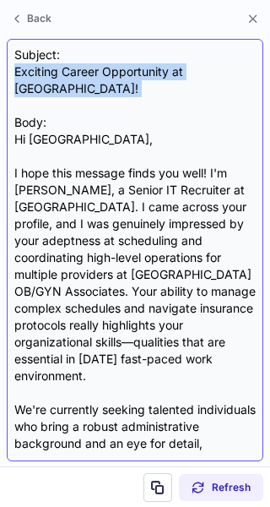
click at [142, 75] on div "Subject: Exciting Career Opportunity at [GEOGRAPHIC_DATA]! Body: Hi [PERSON_NAM…" at bounding box center [135, 249] width 242 height 407
copy div "Exciting Career Opportunity at [GEOGRAPHIC_DATA]!"
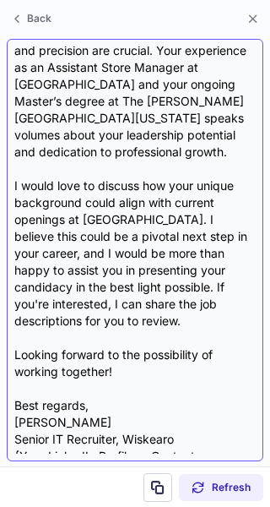
scroll to position [437, 0]
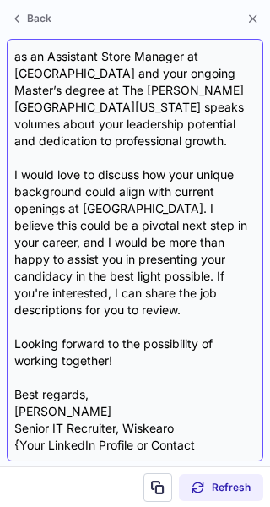
click at [111, 417] on div "Subject: Exciting Career Opportunity at [GEOGRAPHIC_DATA]! Body: Hi [PERSON_NAM…" at bounding box center [135, 249] width 242 height 407
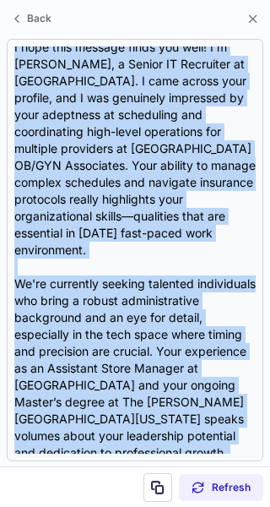
scroll to position [0, 0]
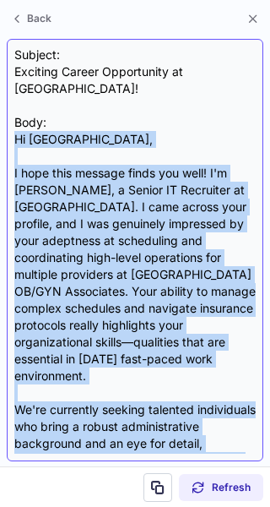
drag, startPoint x: 182, startPoint y: 416, endPoint x: 20, endPoint y: 133, distance: 325.4
click at [20, 133] on div "Subject: Exciting Career Opportunity at [GEOGRAPHIC_DATA]! Body: Hi [PERSON_NAM…" at bounding box center [135, 249] width 242 height 407
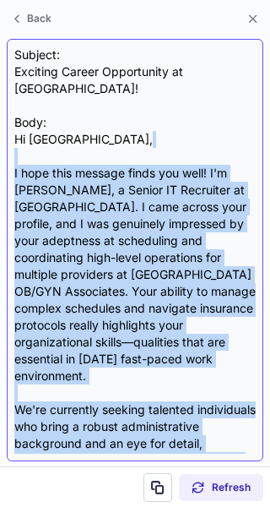
copy div "L ipsu dolo sitamet conse adi elit! S'd Eiusm Temp, i Utlabo ET Doloremag al En…"
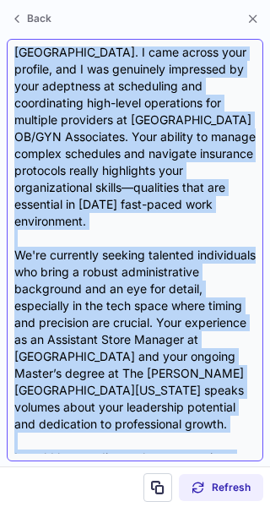
scroll to position [160, 0]
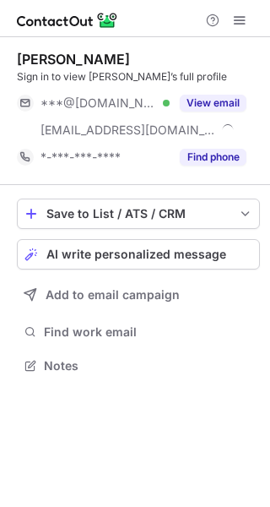
scroll to position [354, 270]
click at [228, 96] on button "View email" at bounding box center [213, 103] width 67 height 17
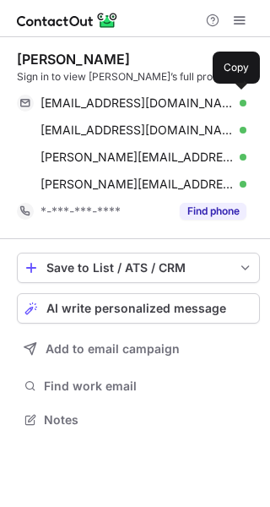
scroll to position [408, 270]
click at [228, 96] on div "fryed4315@yahoo.com Verified" at bounding box center [144, 102] width 206 height 15
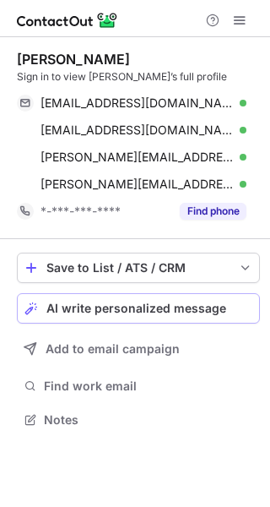
click at [221, 317] on button "AI write personalized message" at bounding box center [138, 308] width 243 height 30
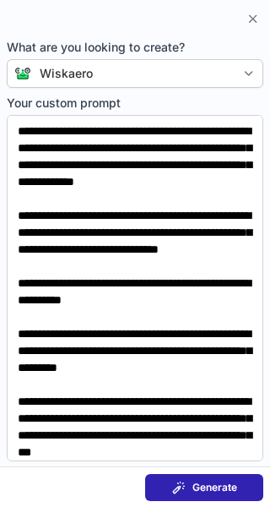
click at [221, 492] on span "Generate" at bounding box center [215, 488] width 45 height 14
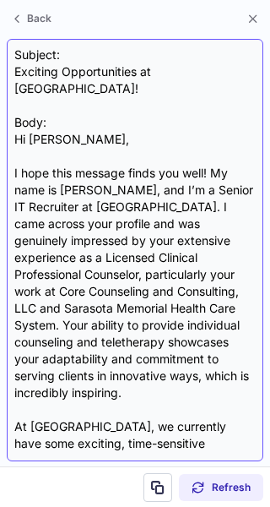
click at [97, 73] on div "Subject: Exciting Opportunities at Wiskearo! Body: Hi Barb, I hope this message…" at bounding box center [135, 249] width 242 height 407
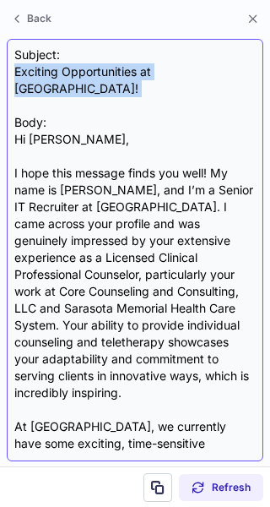
click at [97, 73] on div "Subject: Exciting Opportunities at Wiskearo! Body: Hi Barb, I hope this message…" at bounding box center [135, 249] width 242 height 407
copy div "Exciting Opportunities at Wiskearo!"
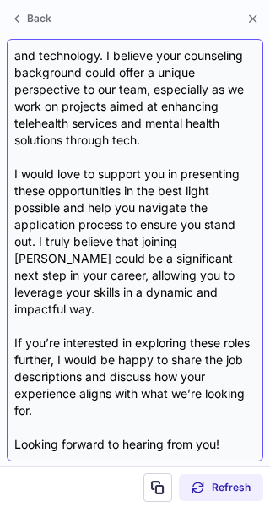
scroll to position [505, 0]
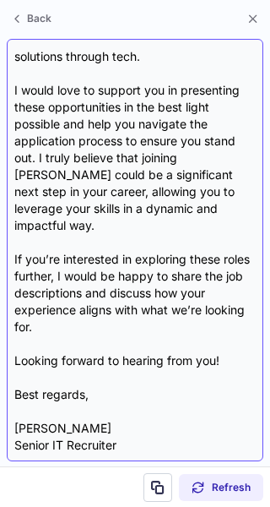
click at [65, 410] on div "Subject: Exciting Opportunities at Wiskearo! Body: Hi Barb, I hope this message…" at bounding box center [135, 249] width 242 height 407
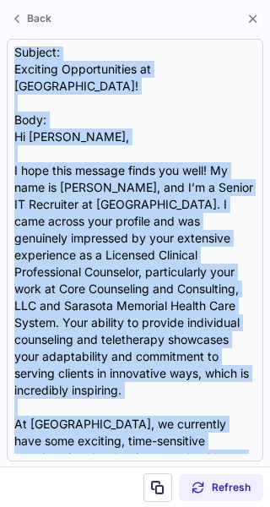
scroll to position [0, 0]
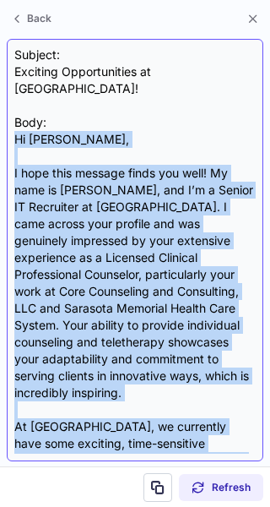
drag, startPoint x: 65, startPoint y: 410, endPoint x: 19, endPoint y: 125, distance: 288.2
click at [19, 125] on div "Subject: Exciting Opportunities at Wiskearo! Body: Hi Barb, I hope this message…" at bounding box center [135, 249] width 242 height 407
copy div "Hi Barb, I hope this message finds you well! My name is Derek Elam, and I’m a S…"
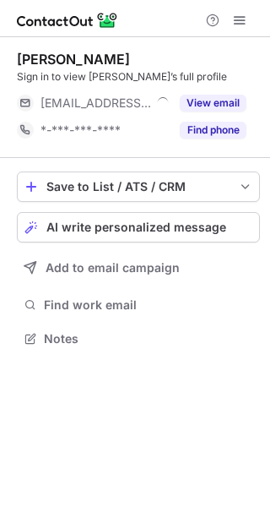
scroll to position [327, 270]
click at [236, 99] on button "View email" at bounding box center [213, 103] width 67 height 17
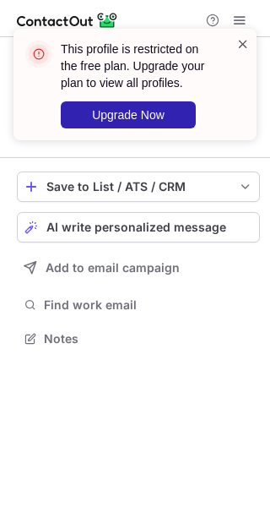
click at [243, 46] on span at bounding box center [243, 43] width 14 height 17
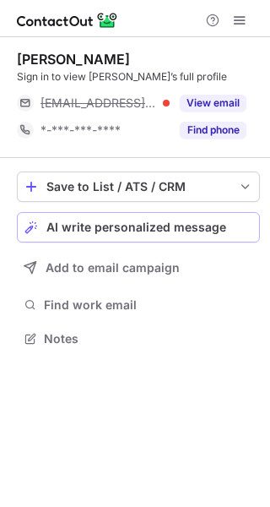
click at [242, 220] on div "AI write personalized message" at bounding box center [149, 227] width 206 height 14
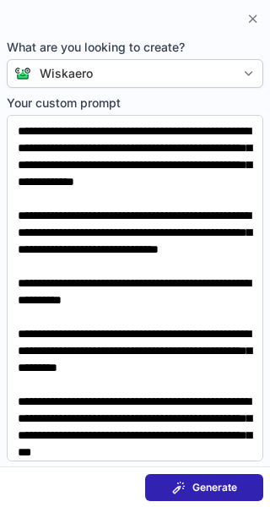
scroll to position [300, 270]
click at [241, 470] on section "Generate" at bounding box center [135, 486] width 270 height 41
click at [242, 491] on button "Generate" at bounding box center [204, 487] width 118 height 27
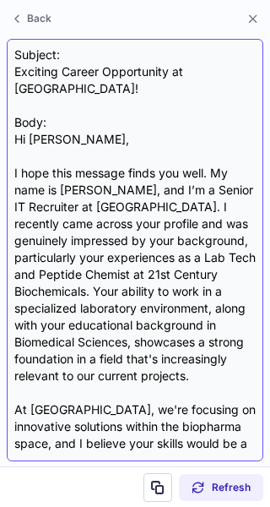
click at [187, 76] on div "Subject: Exciting Career Opportunity at Wiskearo! Body: Hi Kayla, I hope this m…" at bounding box center [135, 249] width 242 height 407
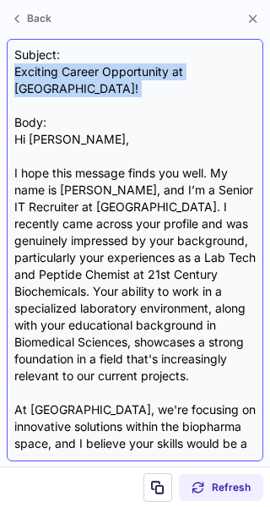
click at [187, 76] on div "Subject: Exciting Career Opportunity at Wiskearo! Body: Hi Kayla, I hope this m…" at bounding box center [135, 249] width 242 height 407
copy div "Exciting Career Opportunity at Wiskearo!"
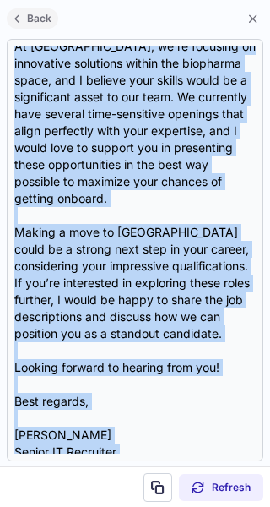
scroll to position [0, 0]
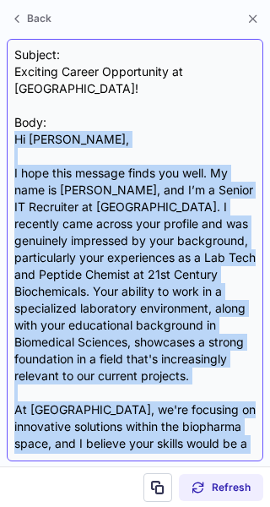
drag, startPoint x: 67, startPoint y: 415, endPoint x: 19, endPoint y: 128, distance: 291.1
click at [19, 128] on div "Subject: Exciting Career Opportunity at Wiskearo! Body: Hi Kayla, I hope this m…" at bounding box center [135, 249] width 242 height 407
copy div "Hi Kayla, I hope this message finds you well. My name is Derek Elam, and I’m a …"
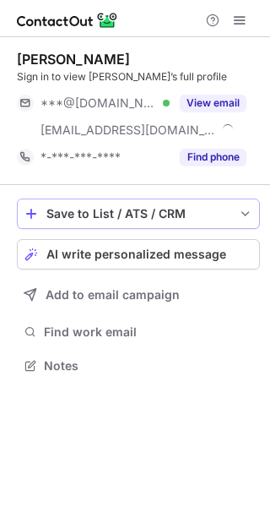
scroll to position [354, 270]
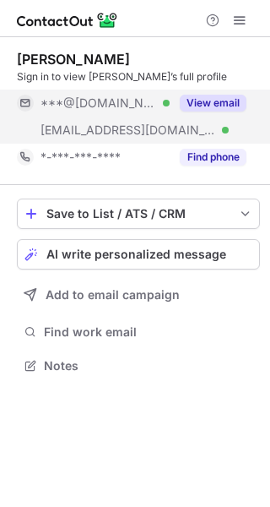
click at [208, 105] on button "View email" at bounding box center [213, 103] width 67 height 17
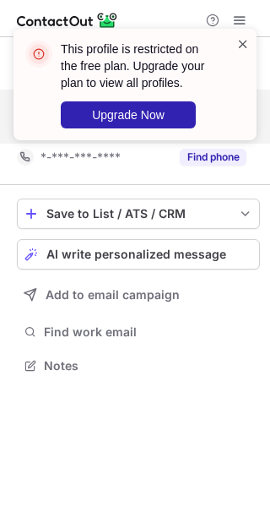
click at [244, 39] on span at bounding box center [243, 43] width 14 height 17
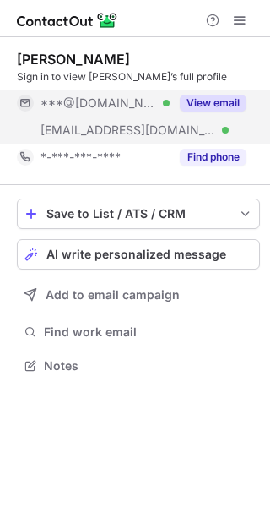
click at [244, 39] on span at bounding box center [243, 43] width 14 height 17
click at [204, 255] on span "AI write personalized message" at bounding box center [136, 254] width 180 height 14
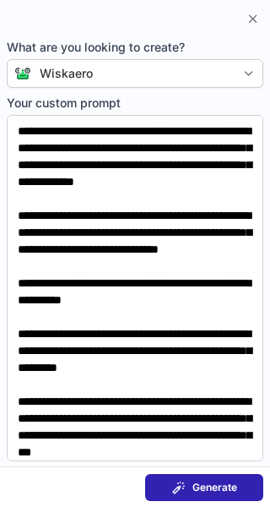
click at [215, 498] on button "Generate" at bounding box center [204, 487] width 118 height 27
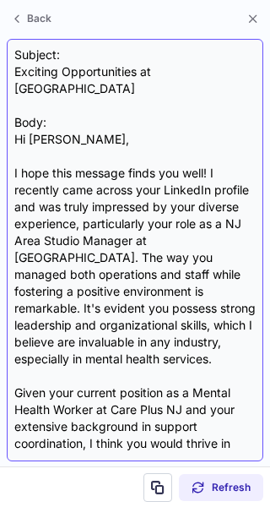
click at [159, 74] on div "Subject: Exciting Opportunities at Wiskearo Body: Hi [PERSON_NAME], I hope this…" at bounding box center [135, 249] width 242 height 407
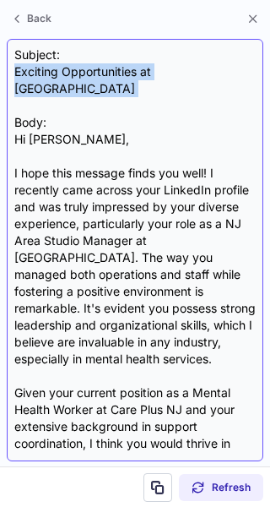
click at [159, 74] on div "Subject: Exciting Opportunities at Wiskearo Body: Hi [PERSON_NAME], I hope this…" at bounding box center [135, 249] width 242 height 407
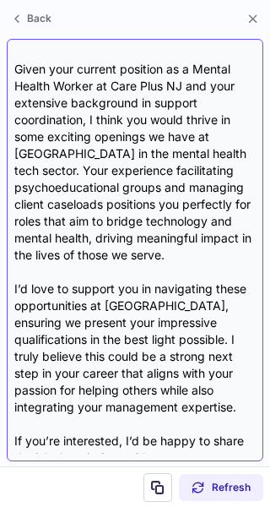
scroll to position [454, 0]
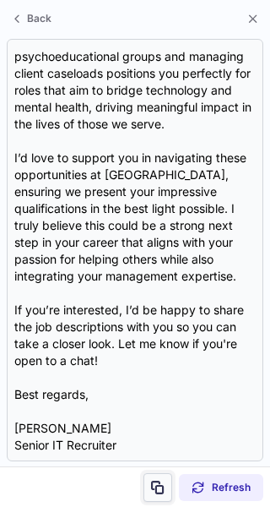
click at [162, 481] on span at bounding box center [158, 488] width 14 height 14
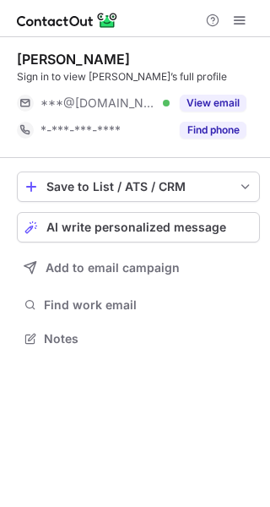
scroll to position [327, 270]
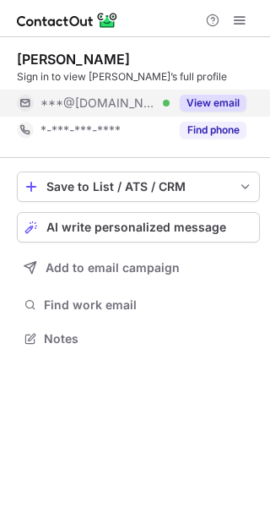
click at [226, 90] on div "View email" at bounding box center [208, 103] width 77 height 27
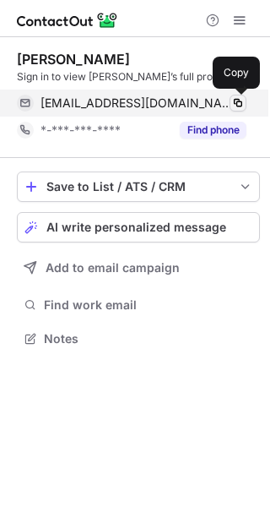
click at [240, 102] on span at bounding box center [238, 103] width 14 height 14
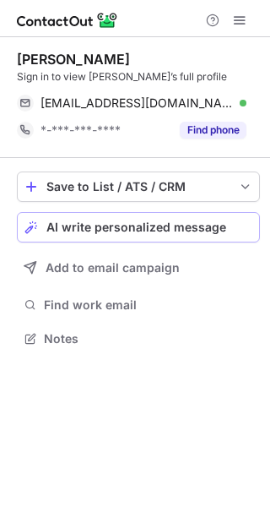
click at [198, 213] on button "AI write personalized message" at bounding box center [138, 227] width 243 height 30
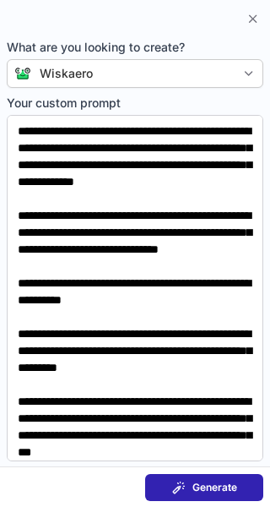
click at [209, 486] on span "Generate" at bounding box center [215, 488] width 45 height 14
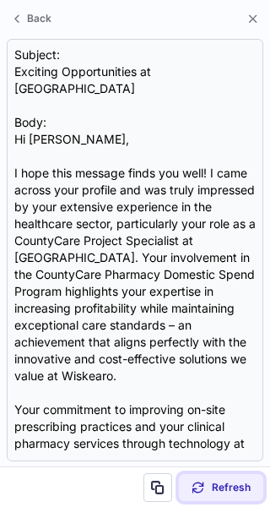
click at [209, 486] on div "Refresh" at bounding box center [221, 488] width 59 height 14
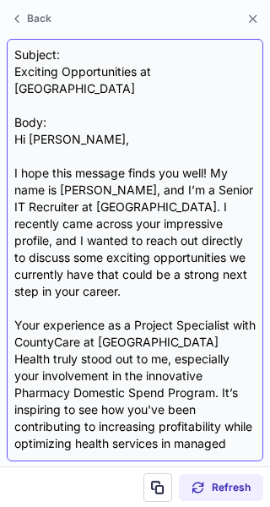
click at [166, 65] on div "Subject: Exciting Opportunities at Wiskearo Body: Hi Joseph, I hope this messag…" at bounding box center [135, 249] width 242 height 407
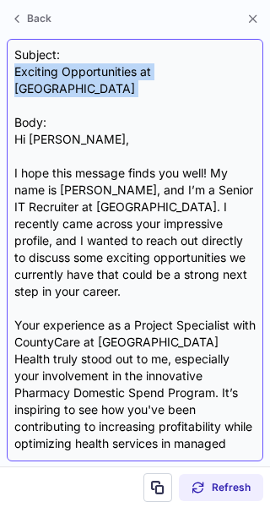
click at [166, 65] on div "Subject: Exciting Opportunities at Wiskearo Body: Hi Joseph, I hope this messag…" at bounding box center [135, 249] width 242 height 407
copy div "Exciting Opportunities at [GEOGRAPHIC_DATA]"
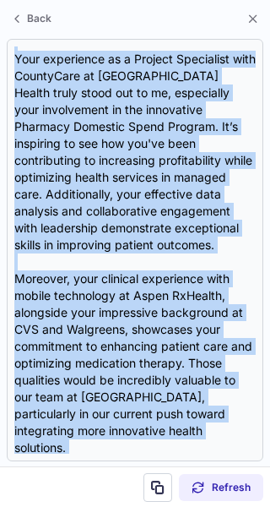
scroll to position [0, 0]
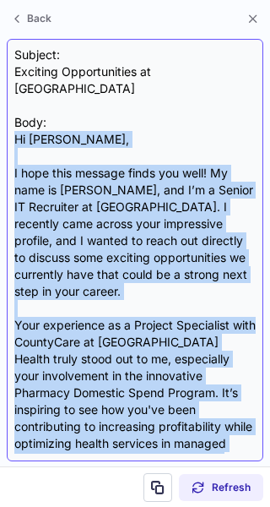
drag, startPoint x: 178, startPoint y: 430, endPoint x: 14, endPoint y: 118, distance: 352.5
click at [14, 118] on div "Subject: Exciting Opportunities at Wiskearo Body: Hi Joseph, I hope this messag…" at bounding box center [135, 250] width 257 height 422
copy div "Hi Joseph, I hope this message finds you well! My name is Derek Elam, and I’m a…"
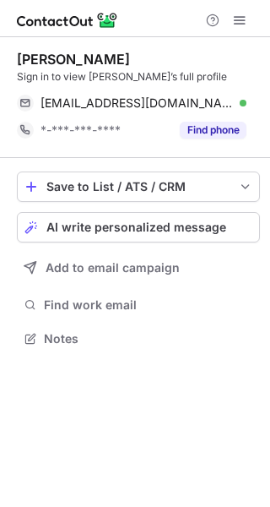
scroll to position [327, 270]
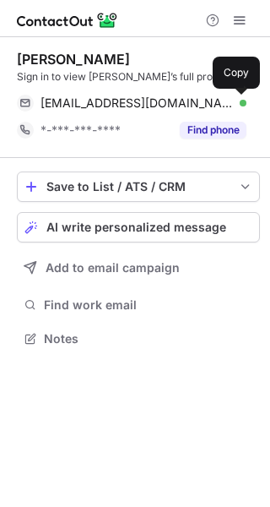
drag, startPoint x: 240, startPoint y: 100, endPoint x: 8, endPoint y: 8, distance: 248.7
click at [8, 8] on div "Joseph Burchett Sign in to view Joseph Q’s full profile jburchettt2664@gmail.co…" at bounding box center [135, 253] width 270 height 507
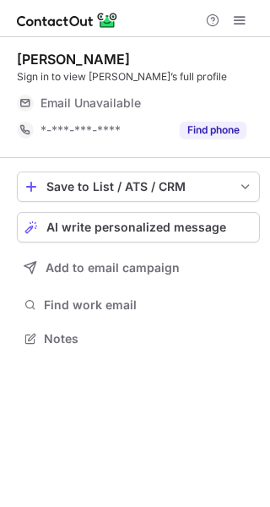
scroll to position [327, 270]
click at [132, 222] on span "AI write personalized message" at bounding box center [136, 227] width 180 height 14
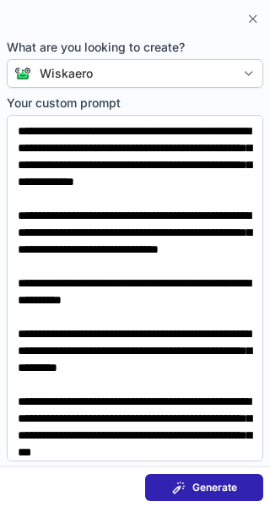
click at [165, 498] on button "Generate" at bounding box center [204, 487] width 118 height 27
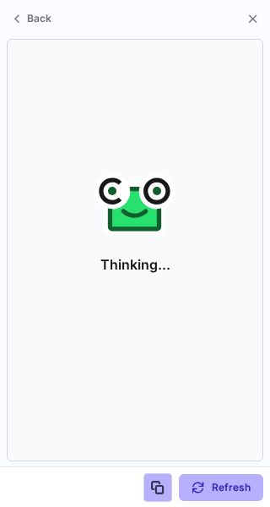
scroll to position [300, 270]
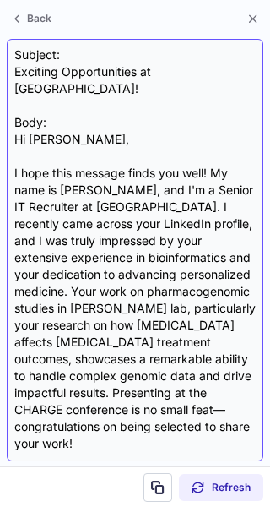
click at [147, 79] on div "Subject: Exciting Opportunities at [GEOGRAPHIC_DATA]! Body: Hi [PERSON_NAME], I…" at bounding box center [135, 249] width 242 height 407
click at [147, 68] on div "Subject: Exciting Opportunities at [GEOGRAPHIC_DATA]! Body: Hi [PERSON_NAME], I…" at bounding box center [135, 249] width 242 height 407
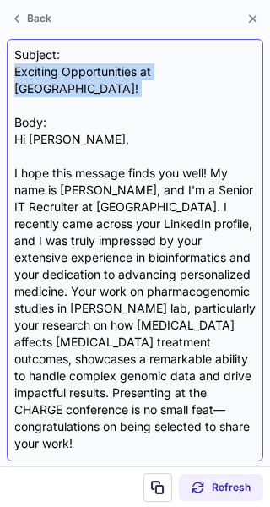
click at [147, 68] on div "Subject: Exciting Opportunities at [GEOGRAPHIC_DATA]! Body: Hi [PERSON_NAME], I…" at bounding box center [135, 249] width 242 height 407
copy div "Exciting Opportunities at [GEOGRAPHIC_DATA]!"
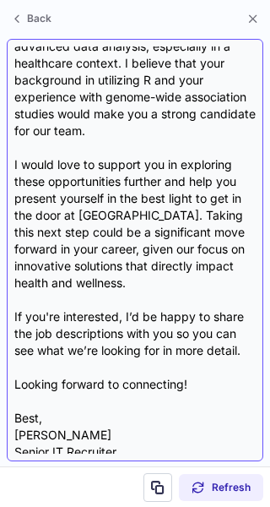
scroll to position [488, 0]
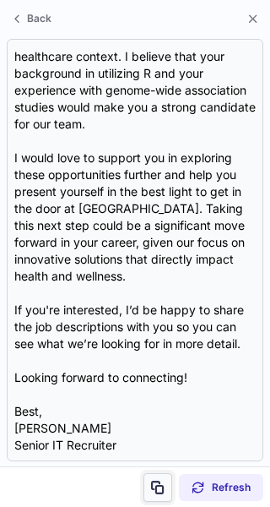
click at [156, 486] on span at bounding box center [158, 488] width 14 height 14
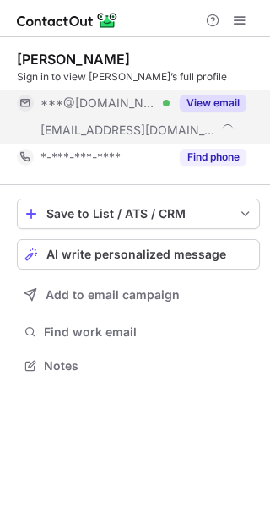
scroll to position [354, 270]
click at [230, 96] on button "View email" at bounding box center [213, 103] width 67 height 17
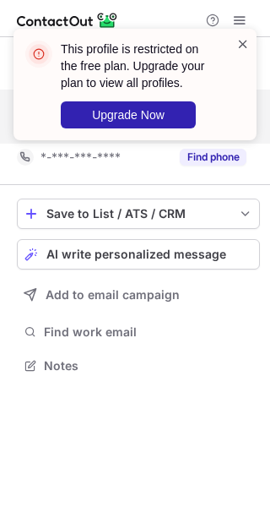
click at [242, 44] on span at bounding box center [243, 43] width 14 height 17
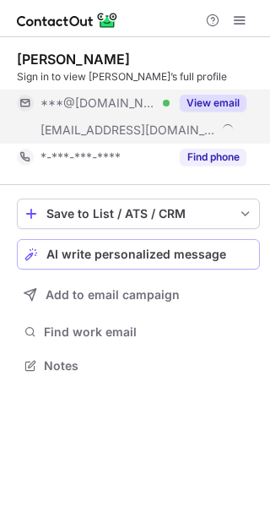
click at [195, 263] on button "AI write personalized message" at bounding box center [138, 254] width 243 height 30
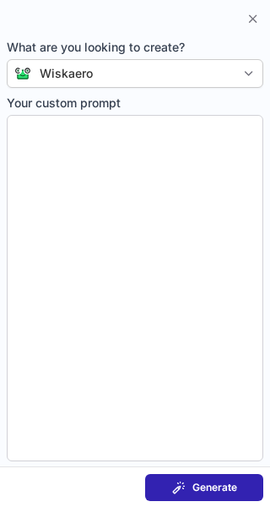
type textarea "**********"
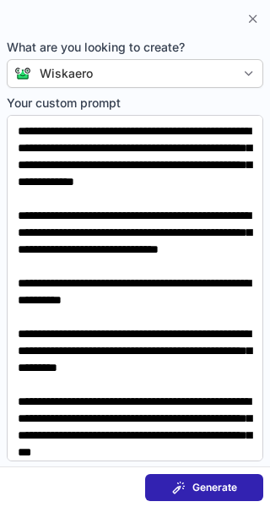
click at [189, 494] on button "Generate" at bounding box center [204, 487] width 118 height 27
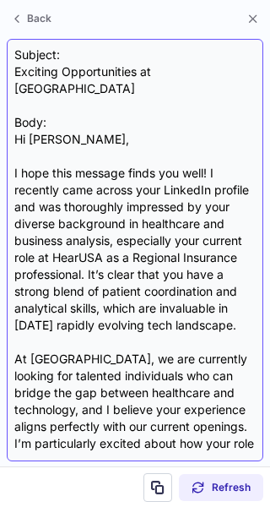
click at [166, 75] on div "Subject: Exciting Opportunities at Wiskearo Body: Hi Katherine, I hope this mes…" at bounding box center [135, 249] width 242 height 407
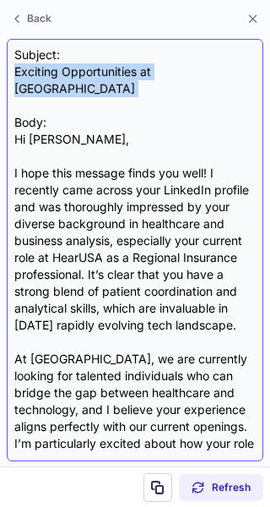
click at [166, 75] on div "Subject: Exciting Opportunities at Wiskearo Body: Hi Katherine, I hope this mes…" at bounding box center [135, 249] width 242 height 407
copy div "Exciting Opportunities at Wiskearo"
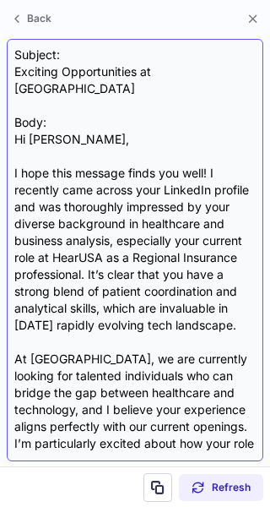
click at [168, 421] on div "Subject: Exciting Opportunities at Wiskearo Body: Hi Katherine, I hope this mes…" at bounding box center [135, 249] width 242 height 407
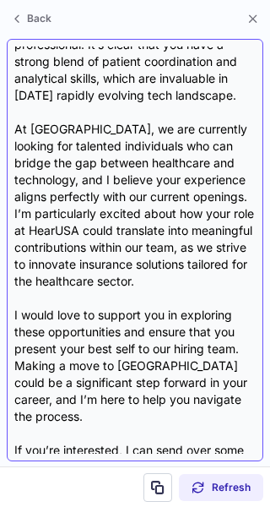
scroll to position [370, 0]
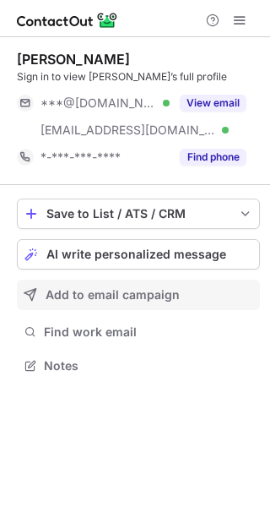
scroll to position [354, 270]
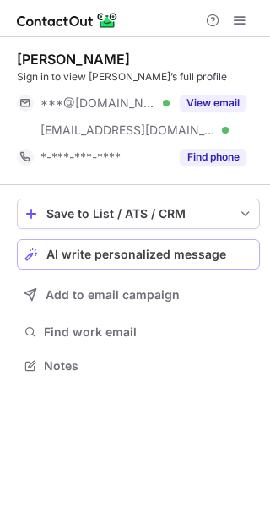
click at [152, 263] on button "AI write personalized message" at bounding box center [138, 254] width 243 height 30
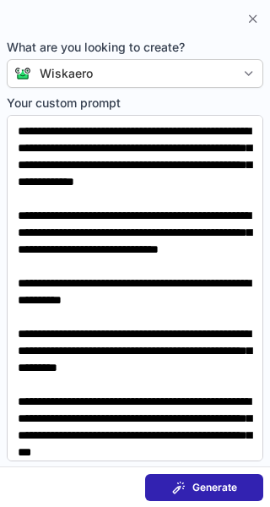
click at [159, 488] on button "Generate" at bounding box center [204, 487] width 118 height 27
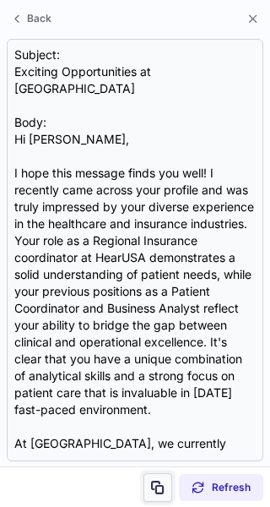
click at [159, 488] on span at bounding box center [158, 488] width 14 height 14
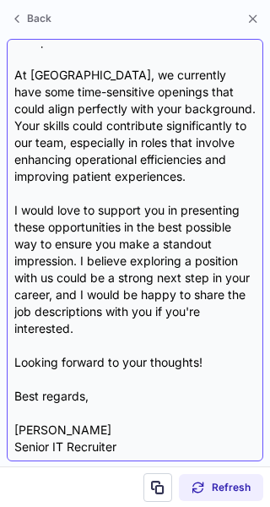
scroll to position [387, 0]
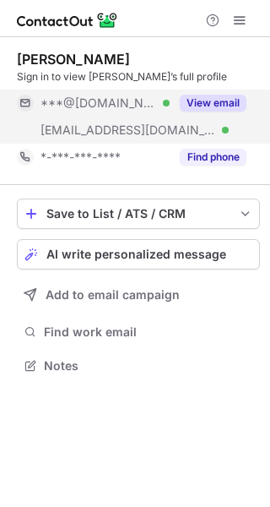
scroll to position [354, 270]
click at [238, 103] on button "View email" at bounding box center [213, 103] width 67 height 17
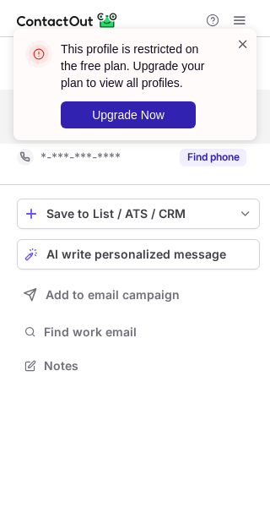
click at [243, 41] on span at bounding box center [243, 43] width 14 height 17
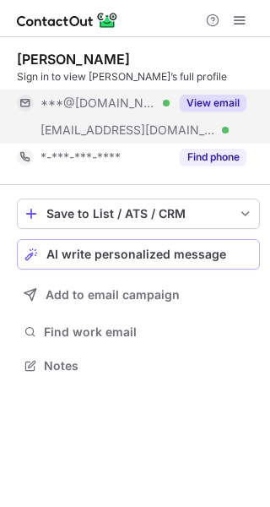
click at [171, 256] on span "AI write personalized message" at bounding box center [136, 254] width 180 height 14
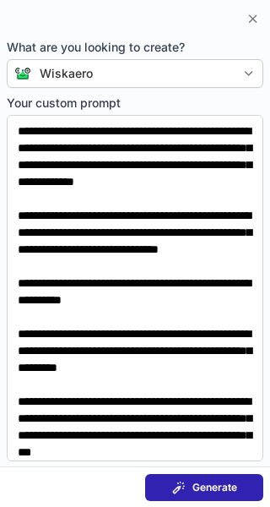
click at [185, 491] on span at bounding box center [179, 488] width 14 height 14
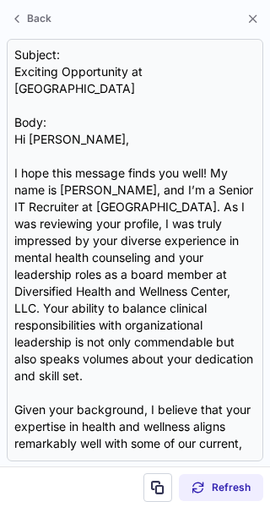
click at [173, 70] on div "Subject: Exciting Opportunity at Wiskearo Body: Hi [PERSON_NAME], I hope this m…" at bounding box center [135, 249] width 242 height 407
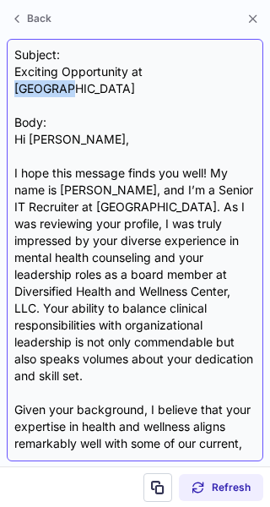
click at [173, 70] on div "Subject: Exciting Opportunity at Wiskearo Body: Hi [PERSON_NAME], I hope this m…" at bounding box center [135, 249] width 242 height 407
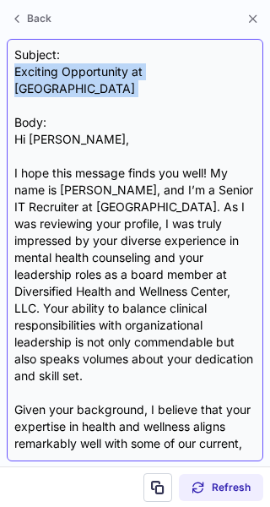
click at [173, 70] on div "Subject: Exciting Opportunity at Wiskearo Body: Hi [PERSON_NAME], I hope this m…" at bounding box center [135, 249] width 242 height 407
copy div "Exciting Opportunity at [GEOGRAPHIC_DATA]"
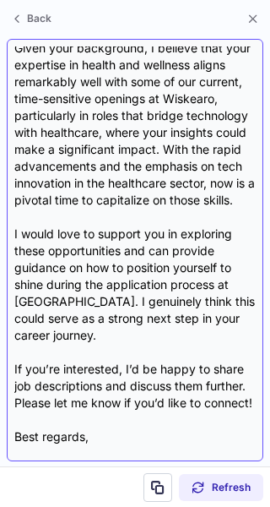
scroll to position [404, 0]
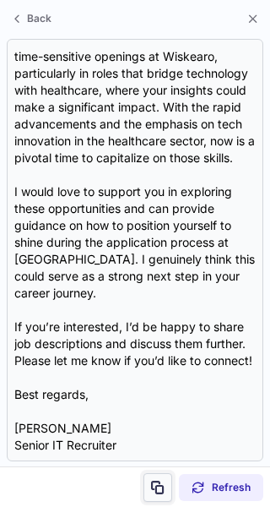
click at [152, 482] on span at bounding box center [158, 488] width 14 height 14
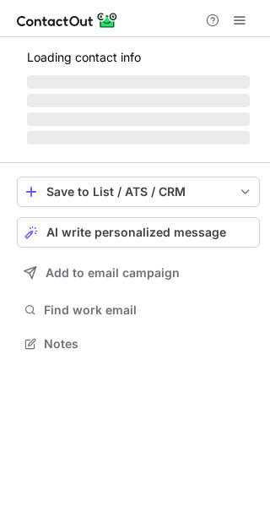
scroll to position [354, 270]
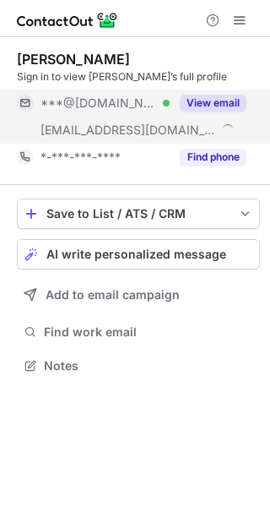
click at [237, 103] on button "View email" at bounding box center [213, 103] width 67 height 17
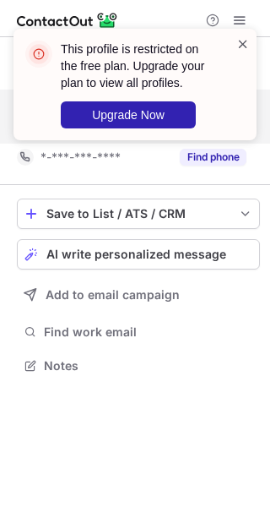
click at [248, 41] on span at bounding box center [243, 43] width 14 height 17
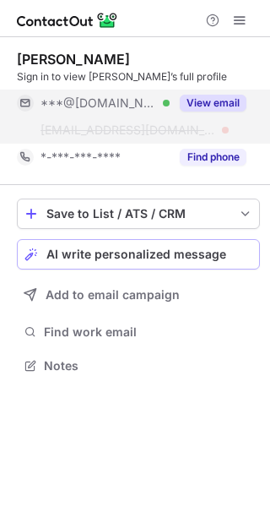
click at [213, 247] on span "AI write personalized message" at bounding box center [136, 254] width 180 height 14
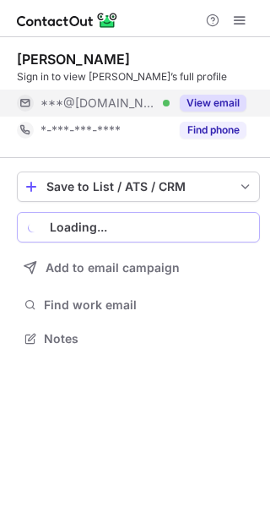
scroll to position [327, 270]
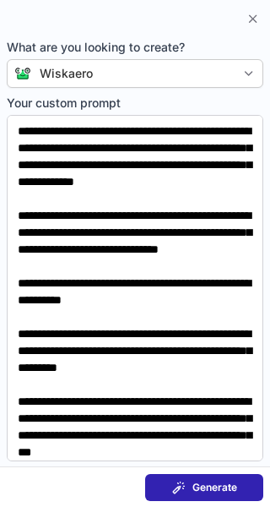
click at [172, 479] on button "Generate" at bounding box center [204, 487] width 118 height 27
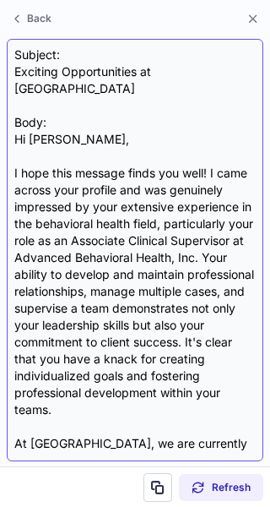
click at [63, 67] on div "Subject: Exciting Opportunities at Wiskearo Body: Hi Penny, I hope this message…" at bounding box center [135, 249] width 242 height 407
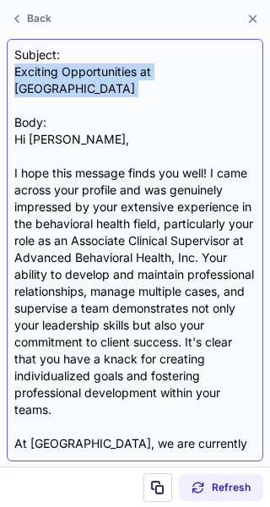
click at [63, 67] on div "Subject: Exciting Opportunities at Wiskearo Body: Hi Penny, I hope this message…" at bounding box center [135, 249] width 242 height 407
copy div "Exciting Opportunities at Wiskearo"
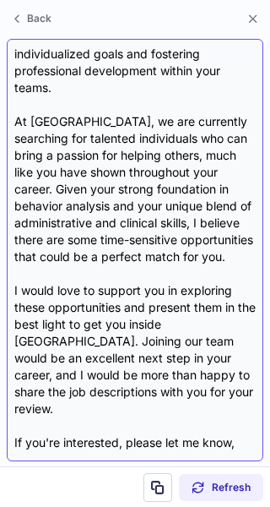
scroll to position [437, 0]
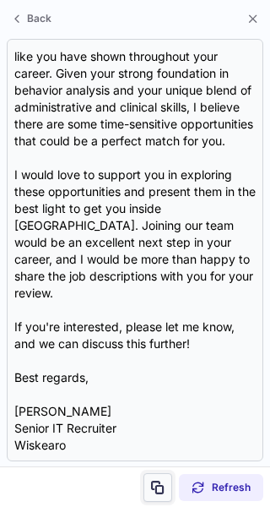
click at [162, 488] on span at bounding box center [158, 488] width 14 height 14
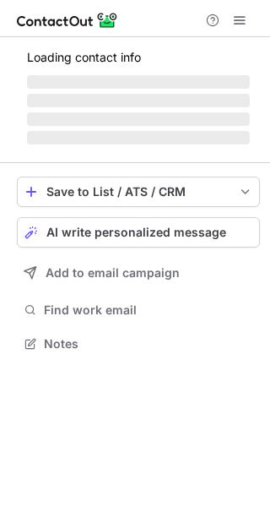
scroll to position [332, 270]
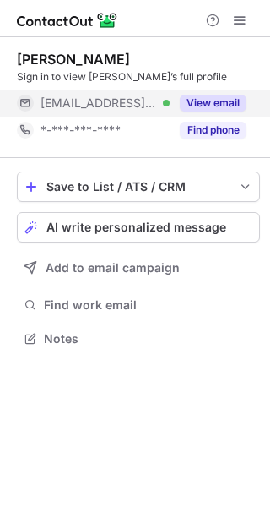
click at [208, 96] on button "View email" at bounding box center [213, 103] width 67 height 17
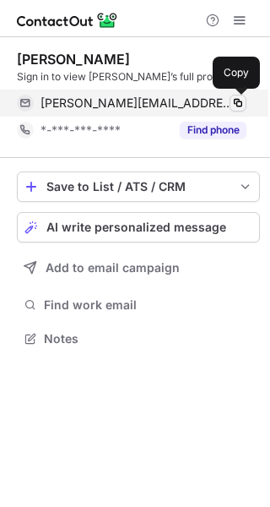
click at [243, 105] on span at bounding box center [238, 103] width 14 height 14
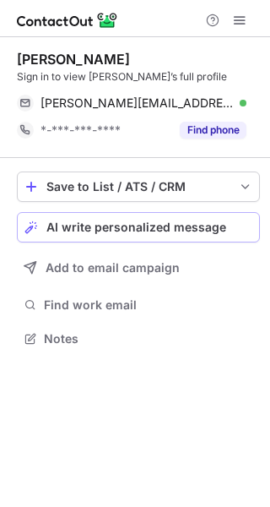
click at [210, 221] on span "AI write personalized message" at bounding box center [136, 227] width 180 height 14
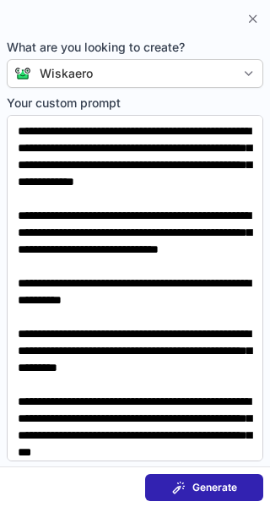
click at [179, 481] on span at bounding box center [179, 488] width 14 height 14
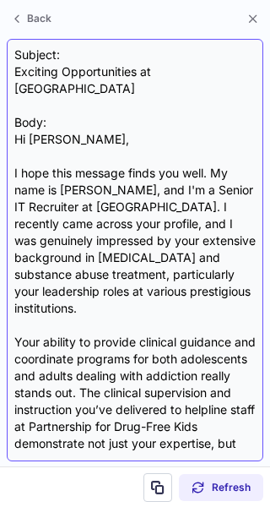
click at [182, 67] on div "Subject: Exciting Opportunities at Wiskearo Body: Hi Laura, I hope this message…" at bounding box center [135, 249] width 242 height 407
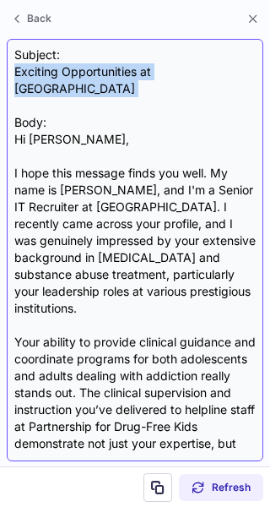
click at [182, 67] on div "Subject: Exciting Opportunities at Wiskearo Body: Hi Laura, I hope this message…" at bounding box center [135, 249] width 242 height 407
copy div "Exciting Opportunities at Wiskearo"
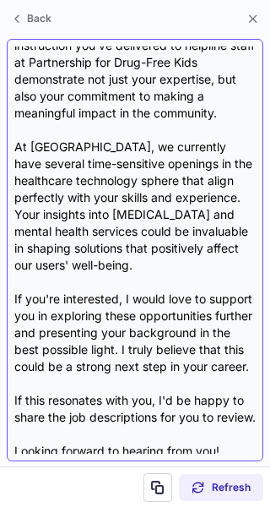
scroll to position [488, 0]
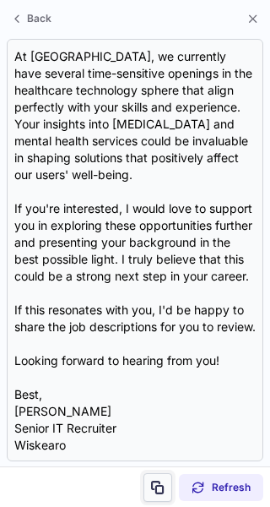
click at [145, 483] on button at bounding box center [158, 487] width 29 height 29
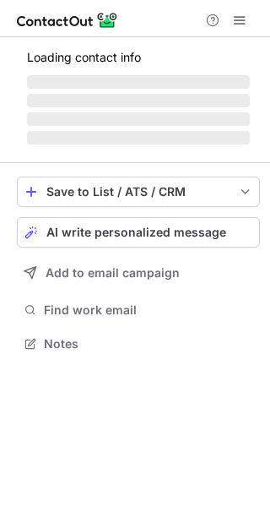
scroll to position [354, 270]
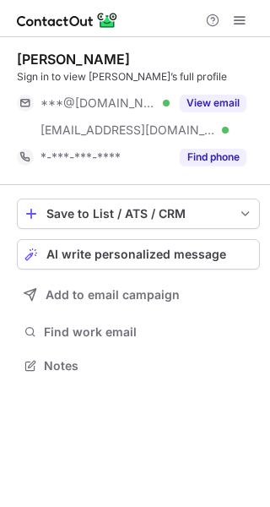
click at [222, 96] on button "View email" at bounding box center [213, 103] width 67 height 17
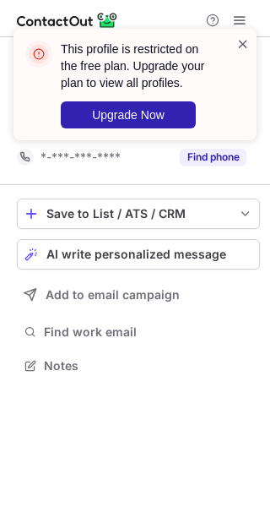
click at [243, 42] on span at bounding box center [243, 43] width 14 height 17
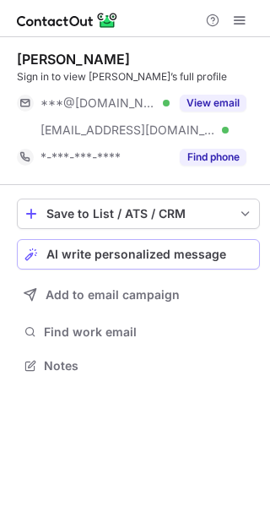
click at [194, 253] on span "AI write personalized message" at bounding box center [136, 254] width 180 height 14
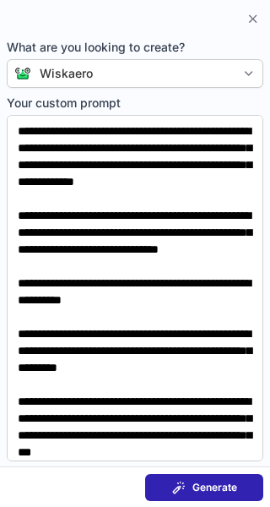
click at [201, 481] on span "Generate" at bounding box center [215, 488] width 45 height 14
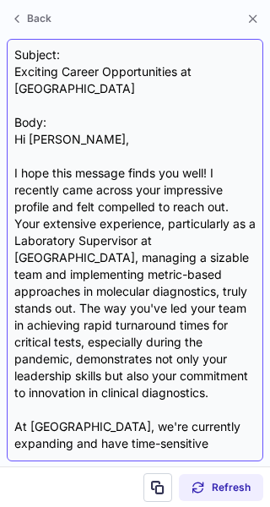
click at [149, 69] on div "Subject: Exciting Career Opportunities at Wiskearo Body: Hi Nathan, I hope this…" at bounding box center [135, 249] width 242 height 407
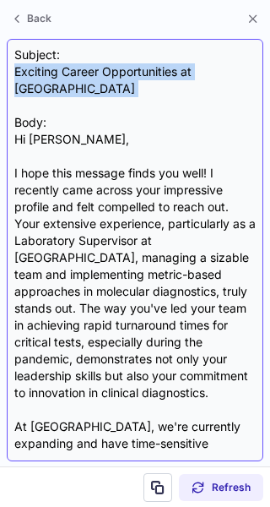
click at [149, 69] on div "Subject: Exciting Career Opportunities at Wiskearo Body: Hi Nathan, I hope this…" at bounding box center [135, 249] width 242 height 407
copy div "Exciting Career Opportunities at Wiskearo"
click at [149, 69] on div "Subject: Exciting Career Opportunities at Wiskearo Body: Hi Nathan, I hope this…" at bounding box center [135, 249] width 242 height 407
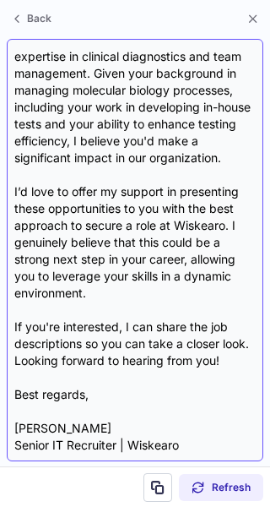
scroll to position [437, 0]
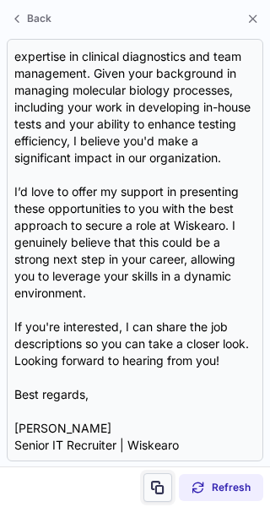
click at [155, 481] on span at bounding box center [158, 488] width 14 height 14
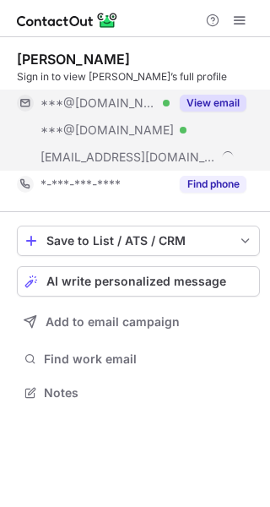
scroll to position [381, 270]
click at [209, 101] on button "View email" at bounding box center [213, 103] width 67 height 17
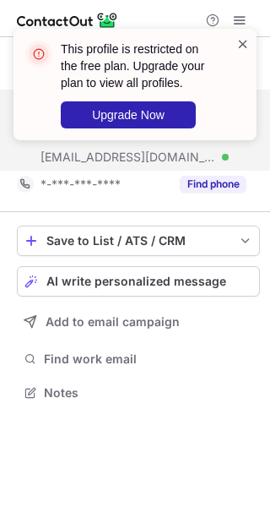
click at [240, 46] on span at bounding box center [243, 43] width 14 height 17
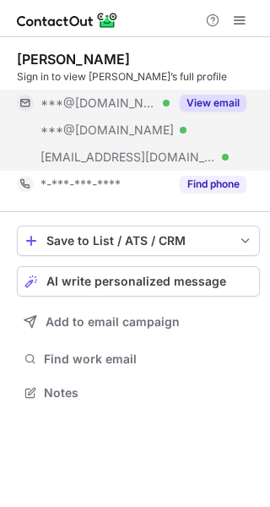
click at [240, 46] on span at bounding box center [243, 43] width 14 height 17
click at [220, 272] on button "AI write personalized message" at bounding box center [138, 281] width 243 height 30
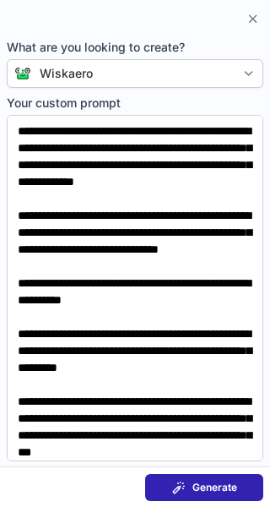
click at [214, 477] on button "Generate" at bounding box center [204, 487] width 118 height 27
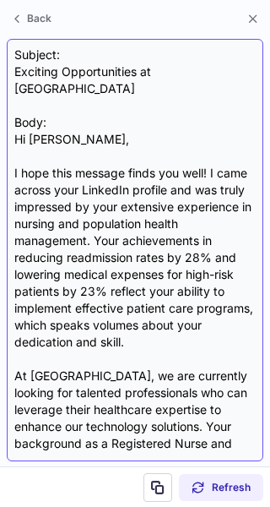
click at [190, 78] on div "Subject: Exciting Opportunities at Wiskearo Body: Hi [PERSON_NAME], I hope this…" at bounding box center [135, 249] width 242 height 407
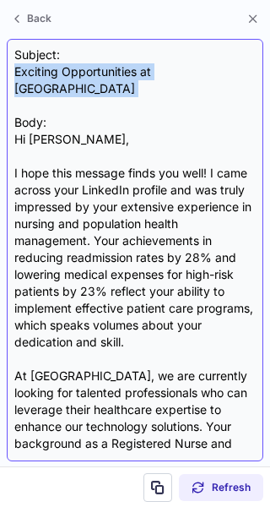
click at [190, 78] on div "Subject: Exciting Opportunities at Wiskearo Body: Hi [PERSON_NAME], I hope this…" at bounding box center [135, 249] width 242 height 407
copy div "Exciting Opportunities at [GEOGRAPHIC_DATA]"
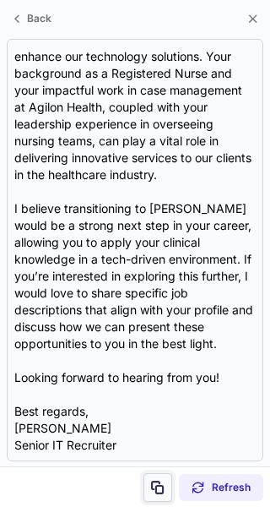
click at [162, 487] on span at bounding box center [158, 488] width 14 height 14
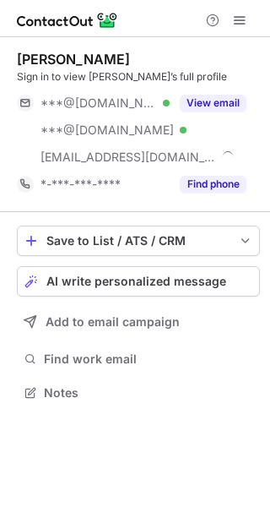
scroll to position [381, 270]
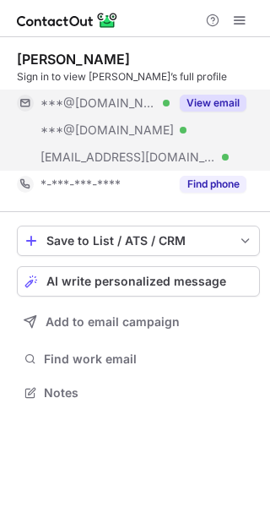
click at [214, 109] on button "View email" at bounding box center [213, 103] width 67 height 17
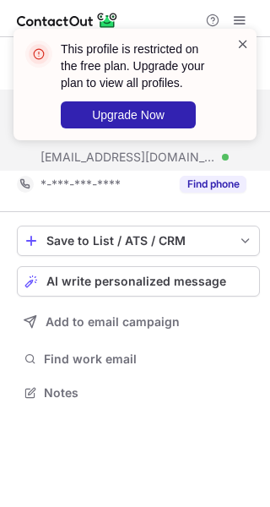
click at [240, 48] on span at bounding box center [243, 43] width 14 height 17
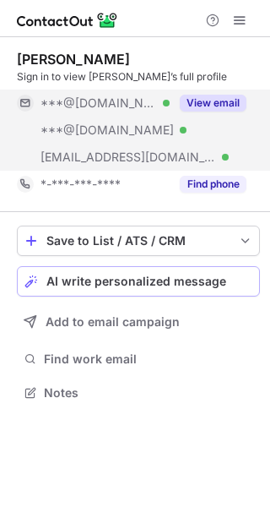
click at [221, 279] on span "AI write personalized message" at bounding box center [136, 281] width 180 height 14
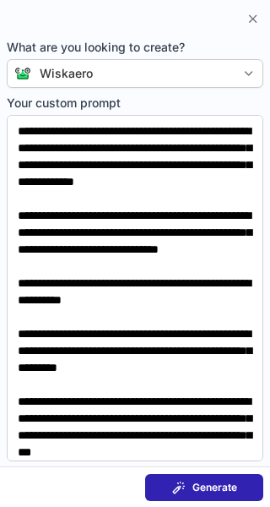
click at [197, 481] on span "Generate" at bounding box center [215, 488] width 45 height 14
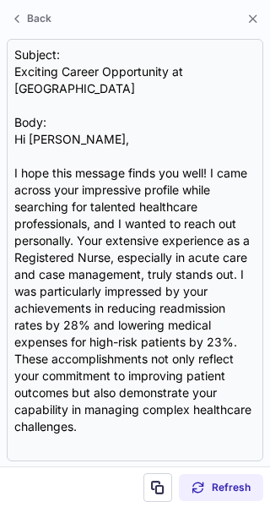
click at [121, 81] on div "Subject: Exciting Career Opportunity at Wiskearo Body: Hi Amber, I hope this me…" at bounding box center [135, 249] width 242 height 407
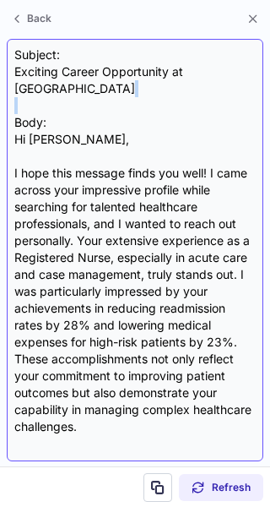
click at [121, 81] on div "Subject: Exciting Career Opportunity at Wiskearo Body: Hi Amber, I hope this me…" at bounding box center [135, 249] width 242 height 407
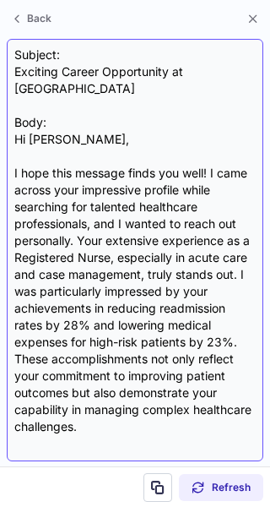
click at [121, 73] on div "Subject: Exciting Career Opportunity at Wiskearo Body: Hi Amber, I hope this me…" at bounding box center [135, 249] width 242 height 407
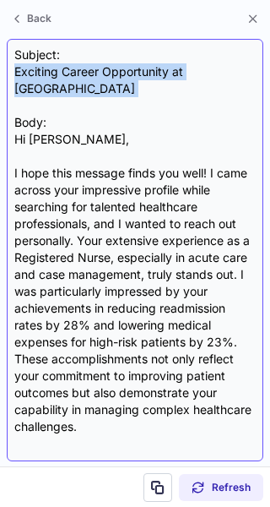
click at [121, 73] on div "Subject: Exciting Career Opportunity at Wiskearo Body: Hi Amber, I hope this me…" at bounding box center [135, 249] width 242 height 407
copy div "Exciting Career Opportunity at Wiskearo"
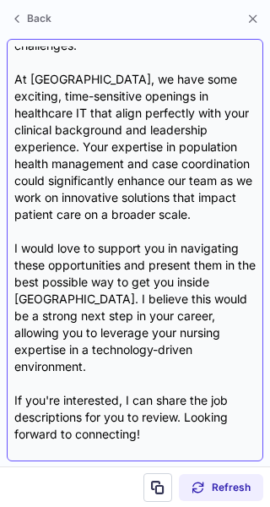
scroll to position [437, 0]
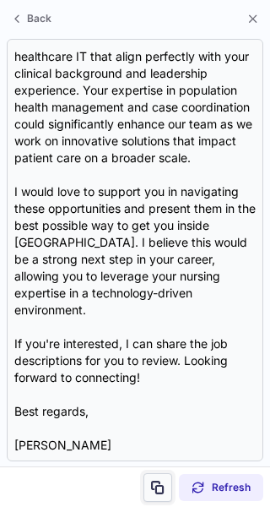
click at [159, 489] on span at bounding box center [158, 488] width 14 height 14
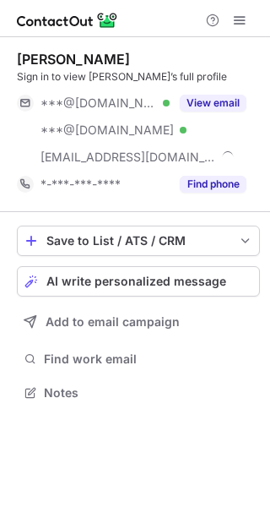
scroll to position [381, 270]
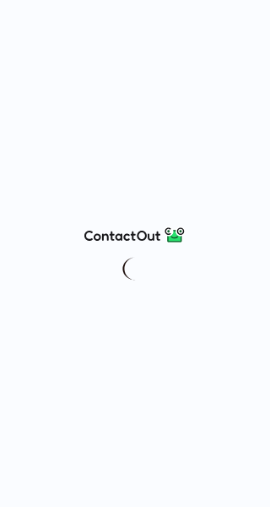
click at [206, 42] on div at bounding box center [135, 253] width 270 height 507
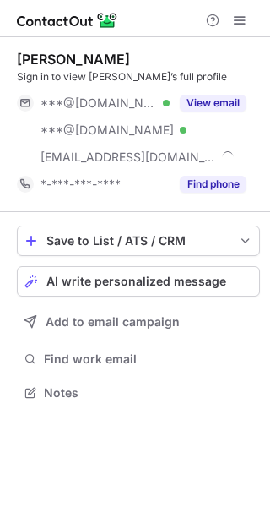
scroll to position [381, 270]
click at [195, 285] on span "AI write personalized message" at bounding box center [136, 281] width 180 height 14
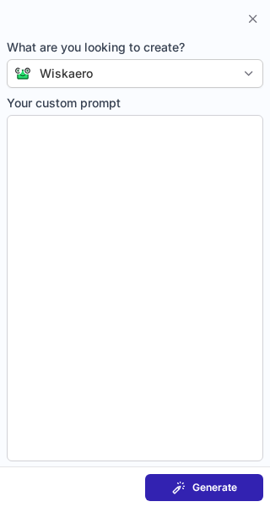
type textarea "**********"
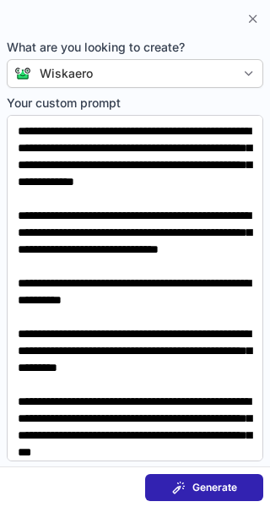
click at [229, 469] on section "Generate" at bounding box center [135, 486] width 270 height 41
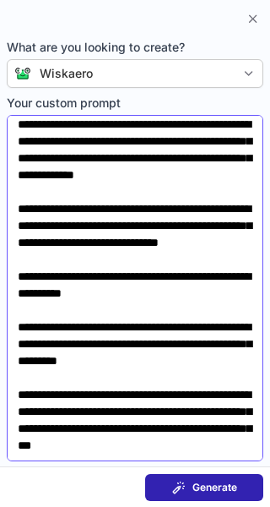
scroll to position [0, 0]
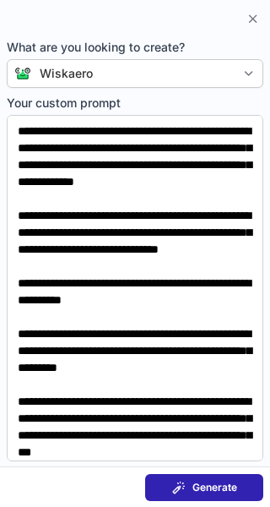
click at [196, 488] on span "Generate" at bounding box center [215, 488] width 45 height 14
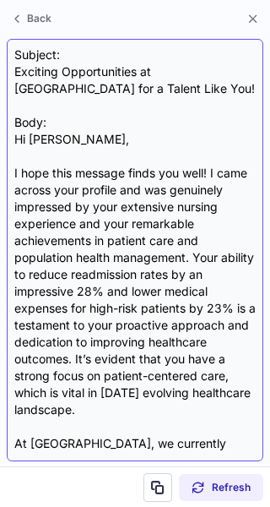
click at [204, 69] on div "Subject: Exciting Opportunities at Wiskearo for a Talent Like You! Body: Hi Amb…" at bounding box center [135, 249] width 242 height 407
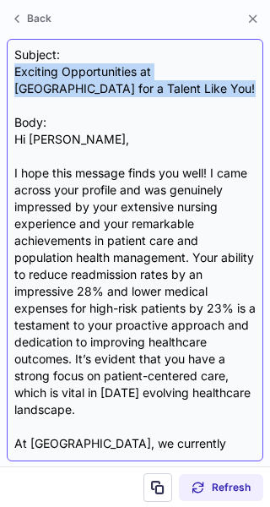
click at [204, 69] on div "Subject: Exciting Opportunities at Wiskearo for a Talent Like You! Body: Hi Amb…" at bounding box center [135, 249] width 242 height 407
copy div "Exciting Opportunities at Wiskearo for a Talent Like You!"
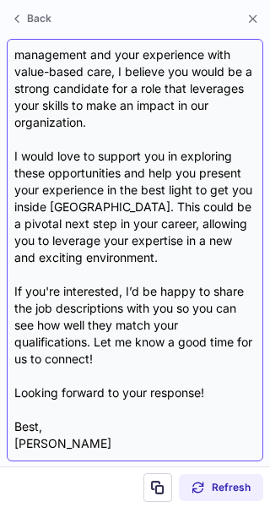
scroll to position [488, 0]
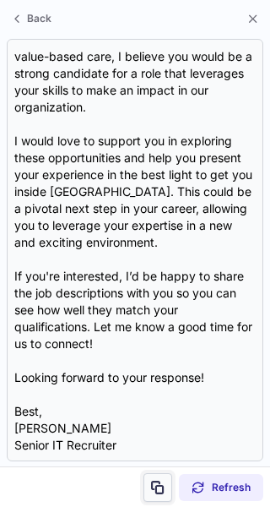
click at [155, 485] on span at bounding box center [158, 488] width 14 height 14
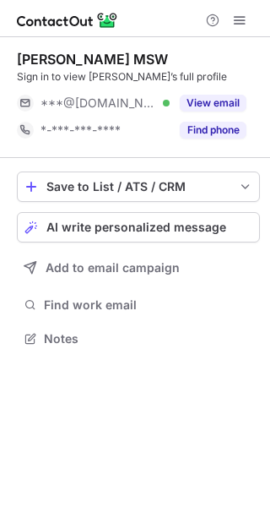
scroll to position [327, 270]
click at [220, 95] on button "View email" at bounding box center [213, 103] width 67 height 17
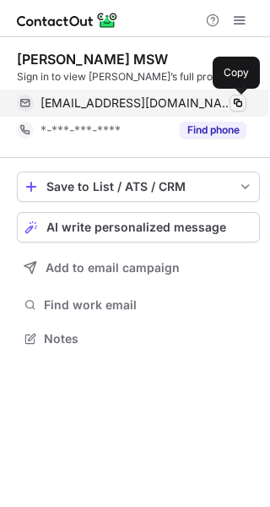
click at [236, 103] on span at bounding box center [238, 103] width 14 height 14
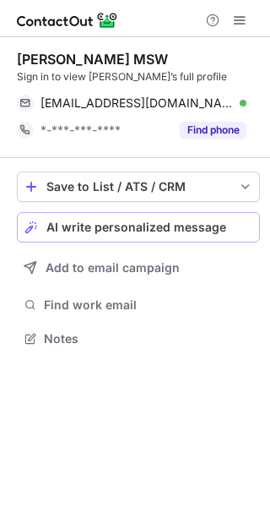
click at [170, 228] on span "AI write personalized message" at bounding box center [136, 227] width 180 height 14
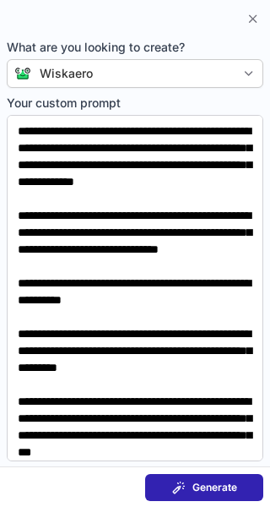
click at [188, 486] on div "Generate" at bounding box center [204, 488] width 65 height 14
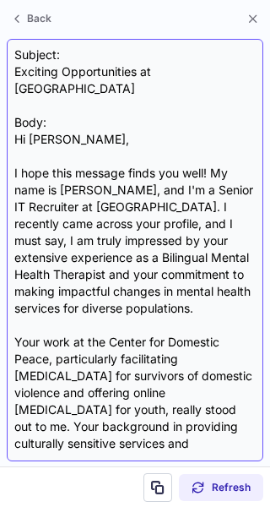
click at [155, 71] on div "Subject: Exciting Opportunities at Wiskearo Body: Hi [PERSON_NAME], I hope this…" at bounding box center [135, 249] width 242 height 407
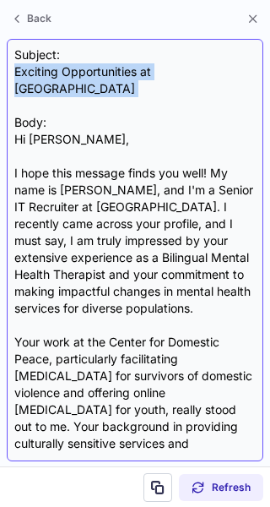
click at [155, 71] on div "Subject: Exciting Opportunities at Wiskearo Body: Hi [PERSON_NAME], I hope this…" at bounding box center [135, 249] width 242 height 407
copy div "Exciting Opportunities at [GEOGRAPHIC_DATA]"
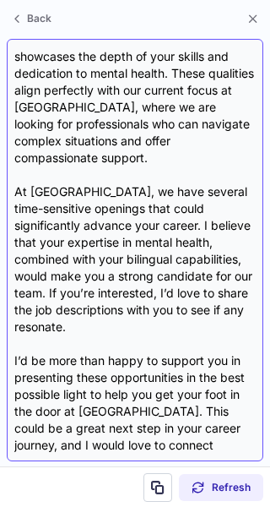
scroll to position [505, 0]
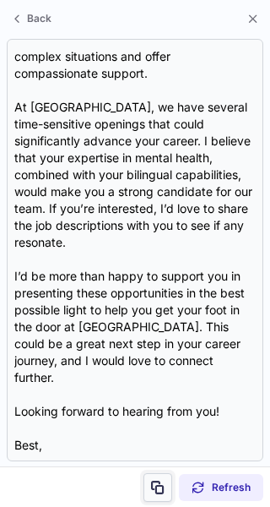
click at [158, 479] on button at bounding box center [158, 487] width 29 height 29
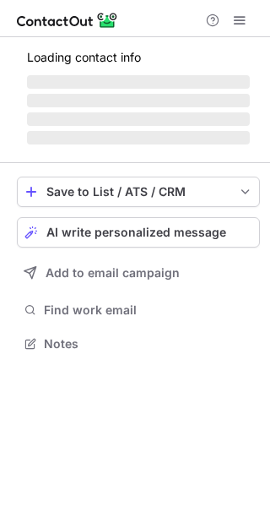
scroll to position [354, 270]
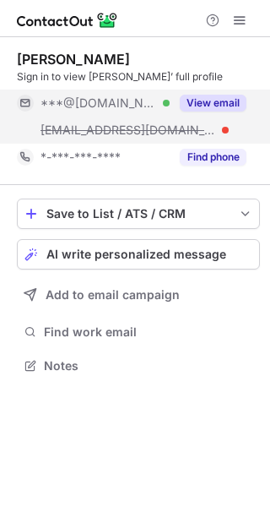
click at [210, 95] on button "View email" at bounding box center [213, 103] width 67 height 17
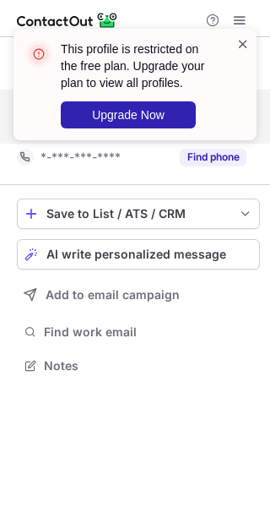
click at [245, 43] on span at bounding box center [243, 43] width 14 height 17
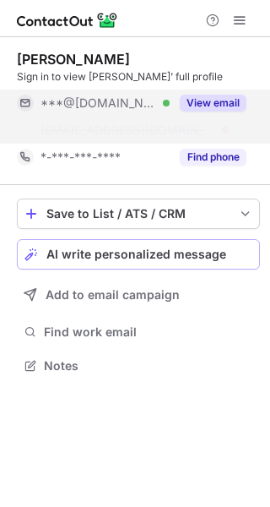
click at [197, 254] on span "AI write personalized message" at bounding box center [136, 254] width 180 height 14
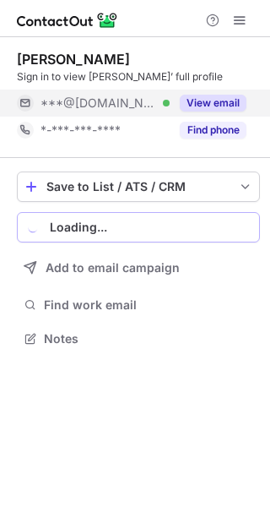
scroll to position [327, 270]
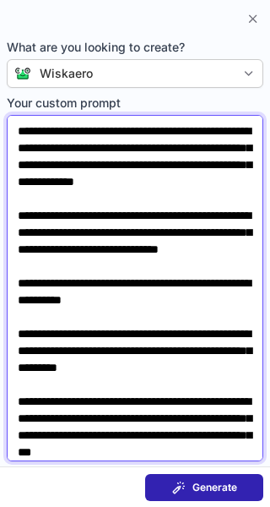
click at [197, 250] on textarea "**********" at bounding box center [135, 288] width 257 height 346
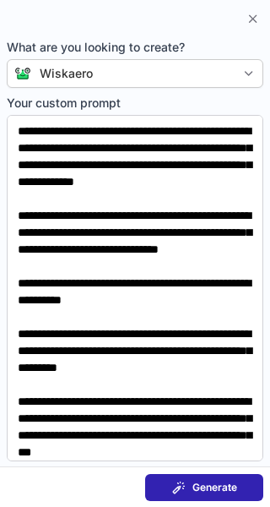
click at [211, 477] on button "Generate" at bounding box center [204, 487] width 118 height 27
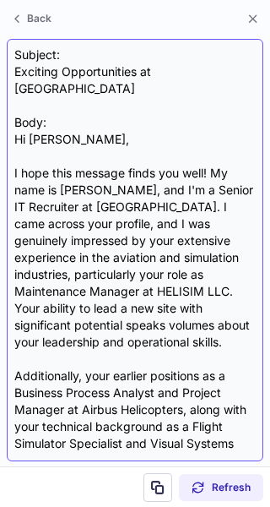
click at [95, 75] on div "Subject: Exciting Opportunities at Wiskearo Body: Hi [PERSON_NAME], I hope this…" at bounding box center [135, 249] width 242 height 407
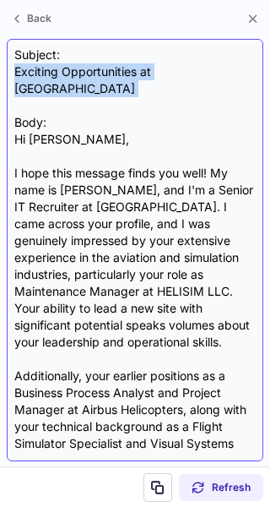
click at [95, 75] on div "Subject: Exciting Opportunities at Wiskearo Body: Hi [PERSON_NAME], I hope this…" at bounding box center [135, 249] width 242 height 407
copy div "Exciting Opportunities at [GEOGRAPHIC_DATA]"
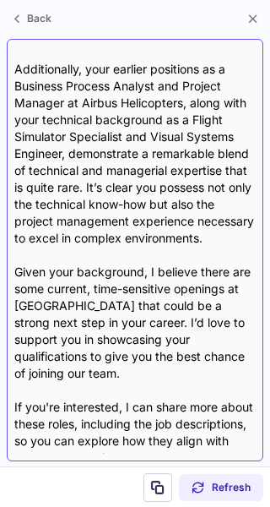
scroll to position [421, 0]
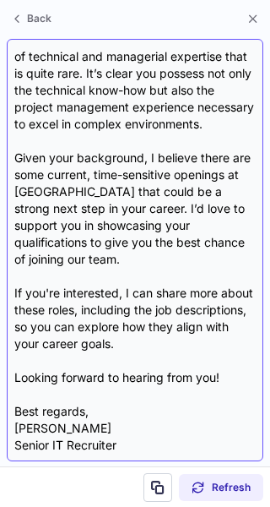
click at [87, 301] on div "Subject: Exciting Opportunities at Wiskearo Body: Hi [PERSON_NAME], I hope this…" at bounding box center [135, 249] width 242 height 407
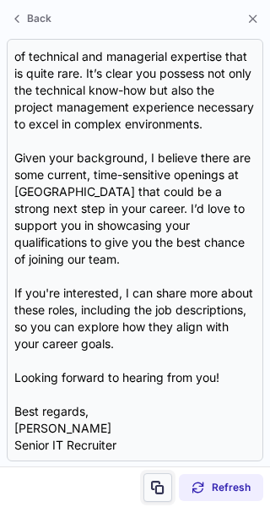
click at [159, 476] on button at bounding box center [158, 487] width 29 height 29
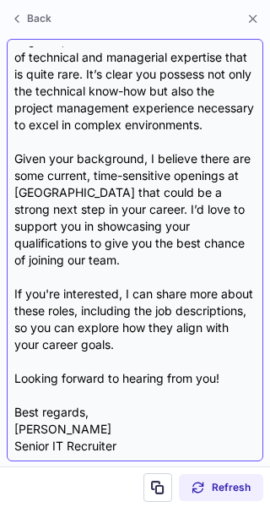
scroll to position [420, 0]
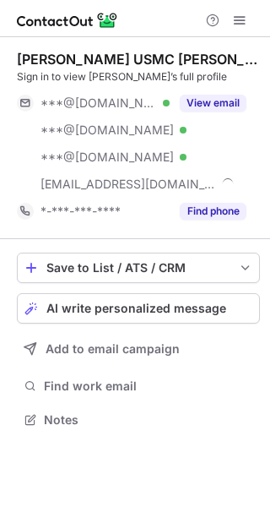
scroll to position [408, 270]
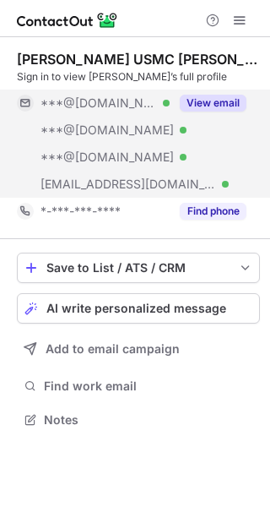
click at [197, 103] on button "View email" at bounding box center [213, 103] width 67 height 17
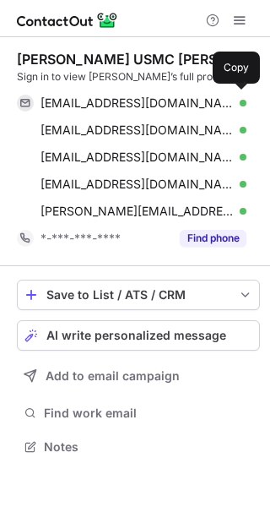
scroll to position [435, 270]
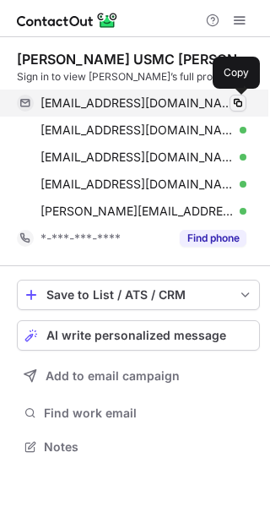
click at [240, 104] on span at bounding box center [238, 103] width 14 height 14
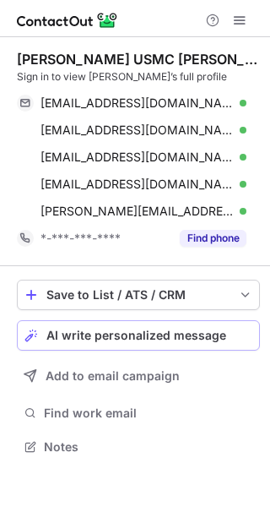
click at [197, 338] on span "AI write personalized message" at bounding box center [136, 336] width 180 height 14
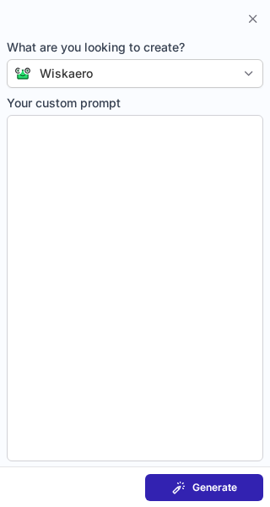
type textarea "**********"
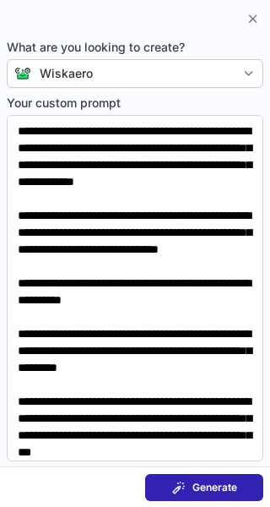
click at [255, 488] on button "Generate" at bounding box center [204, 487] width 118 height 27
